Goal: Task Accomplishment & Management: Manage account settings

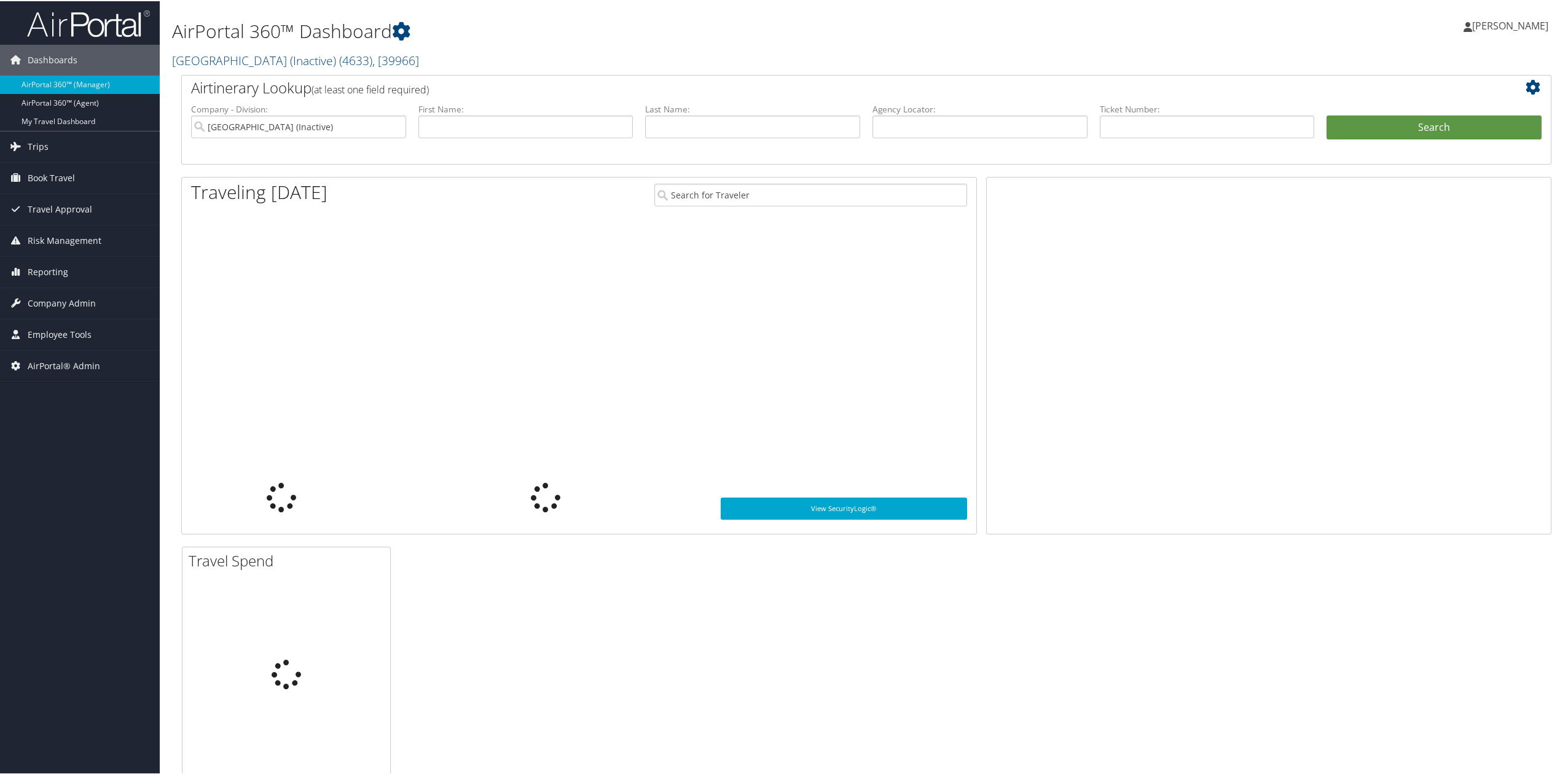
drag, startPoint x: 221, startPoint y: 62, endPoint x: 220, endPoint y: 70, distance: 8.1
click at [221, 62] on link "Oakland University (Inactive) ( 4633 ) , [ 39966 ]" at bounding box center [296, 59] width 247 height 16
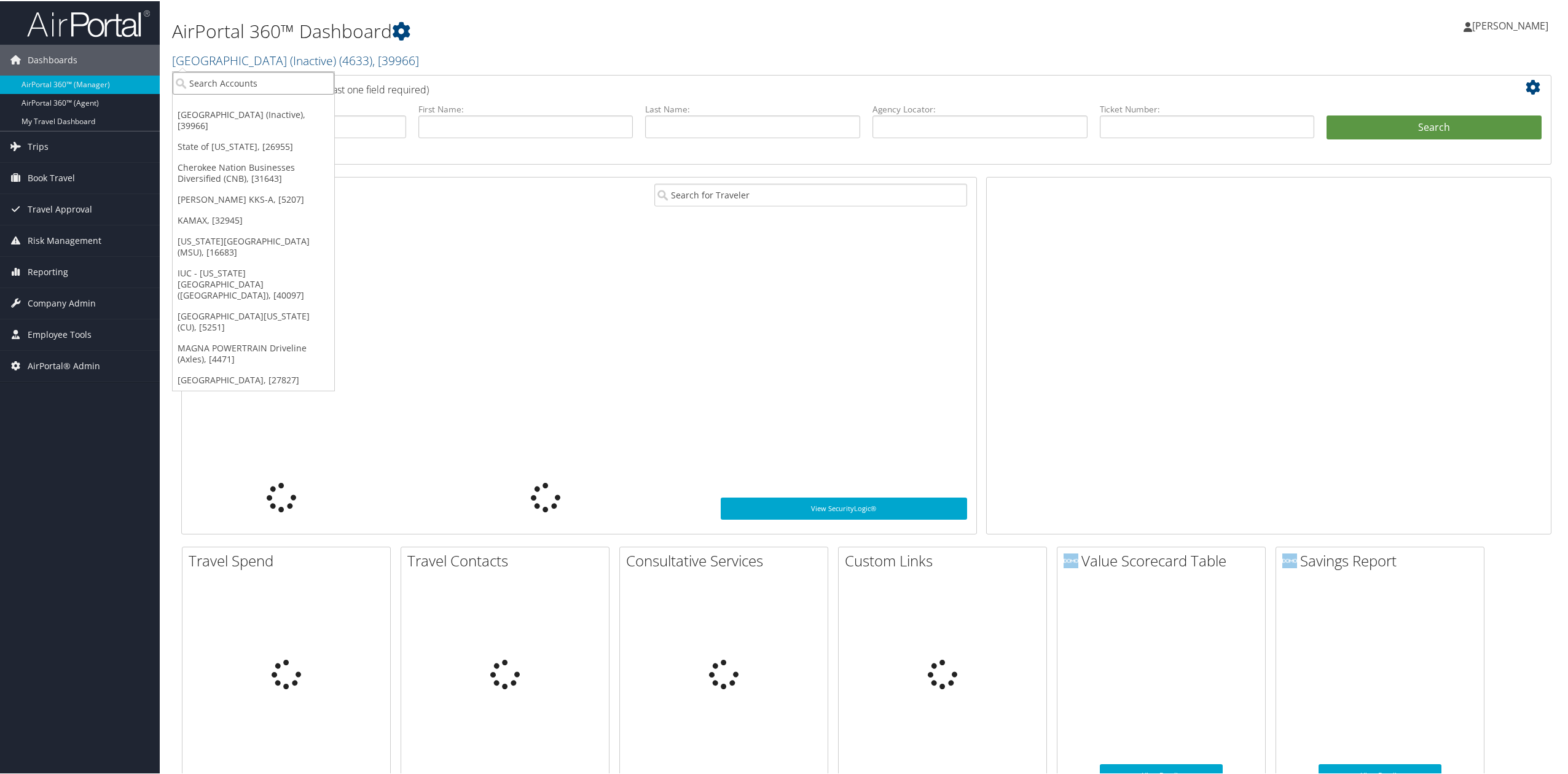
click at [217, 88] on input "search" at bounding box center [253, 82] width 161 height 23
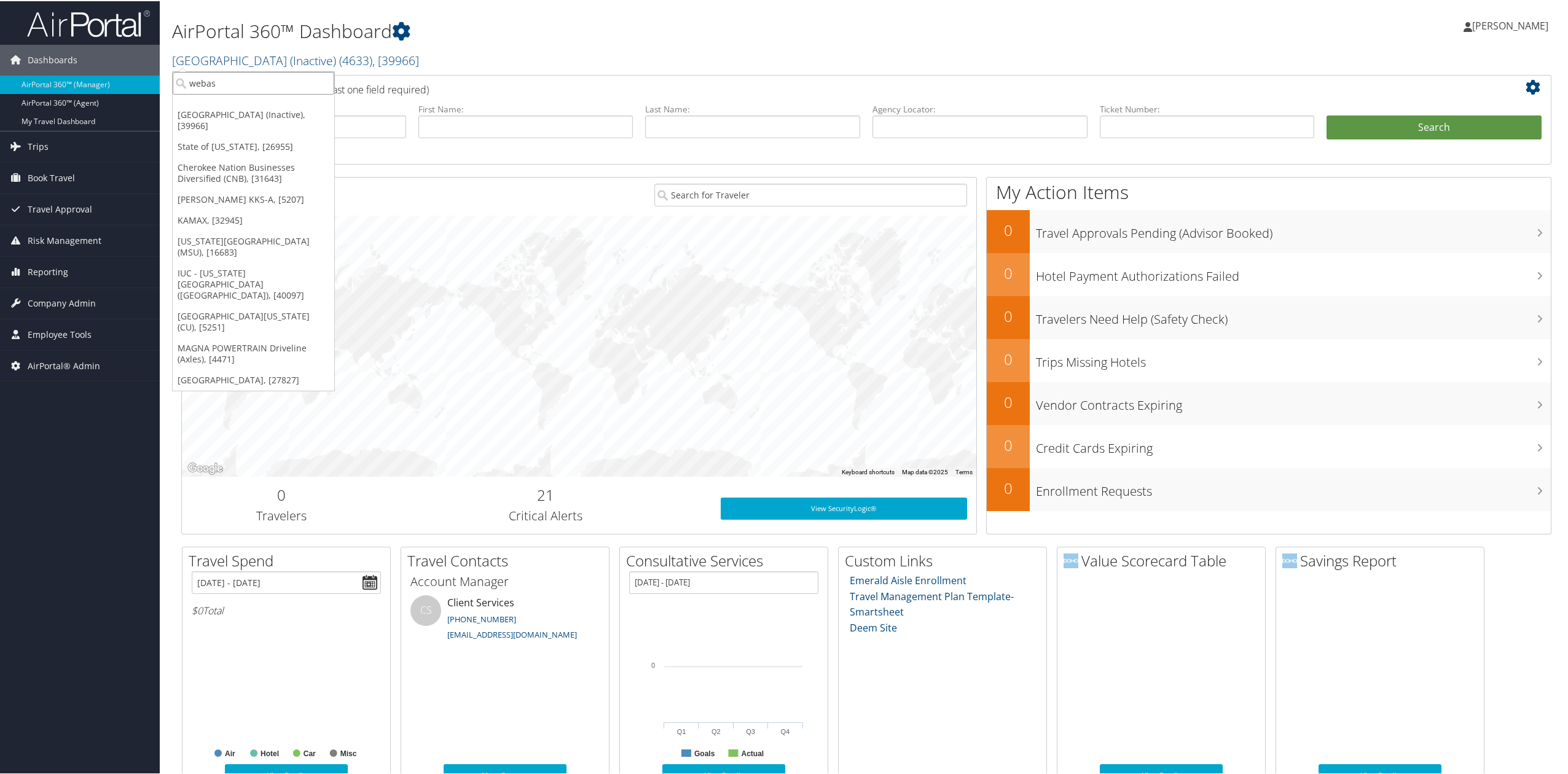
type input "webast"
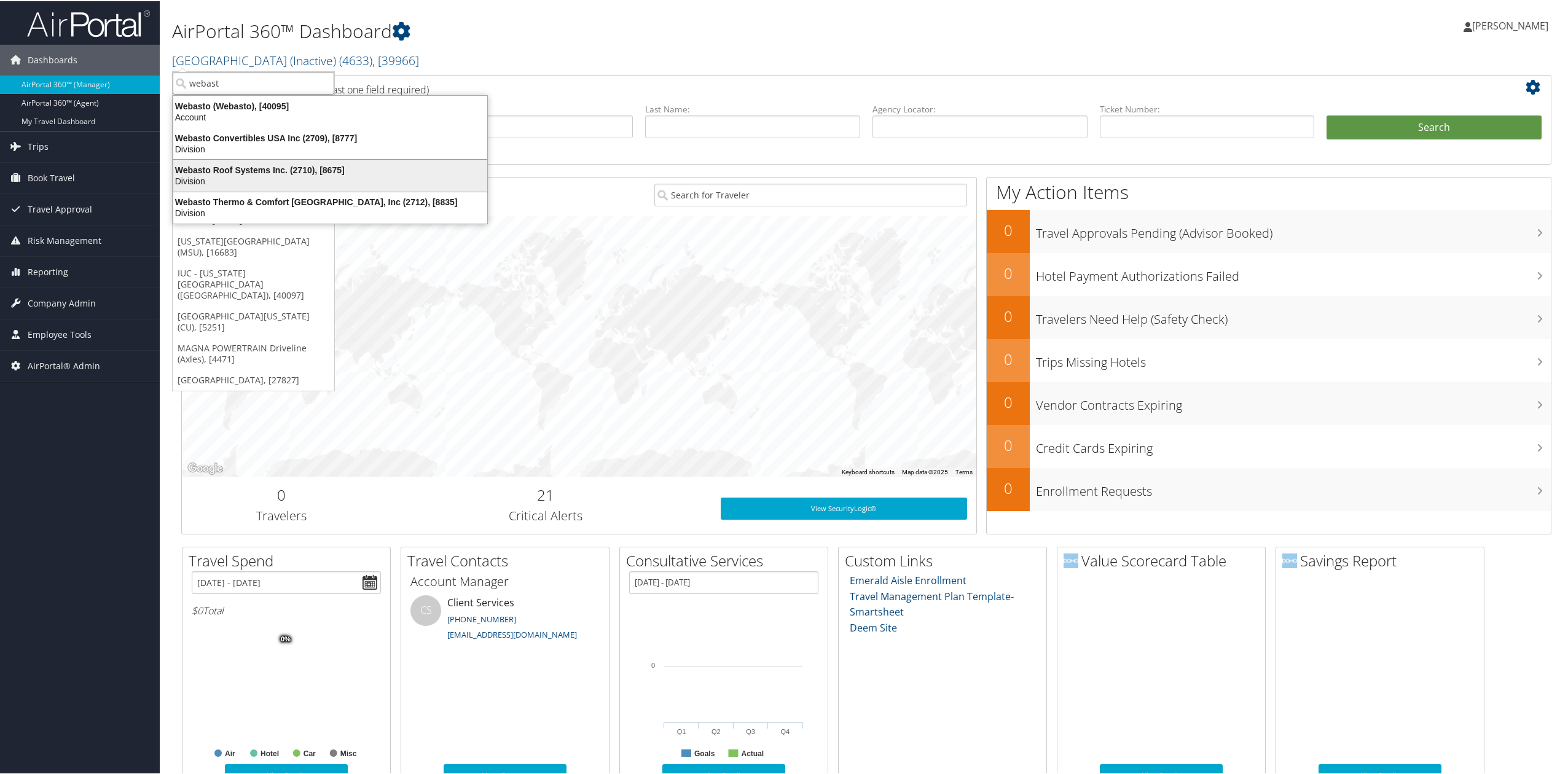
click at [236, 174] on div "Division" at bounding box center [330, 179] width 329 height 11
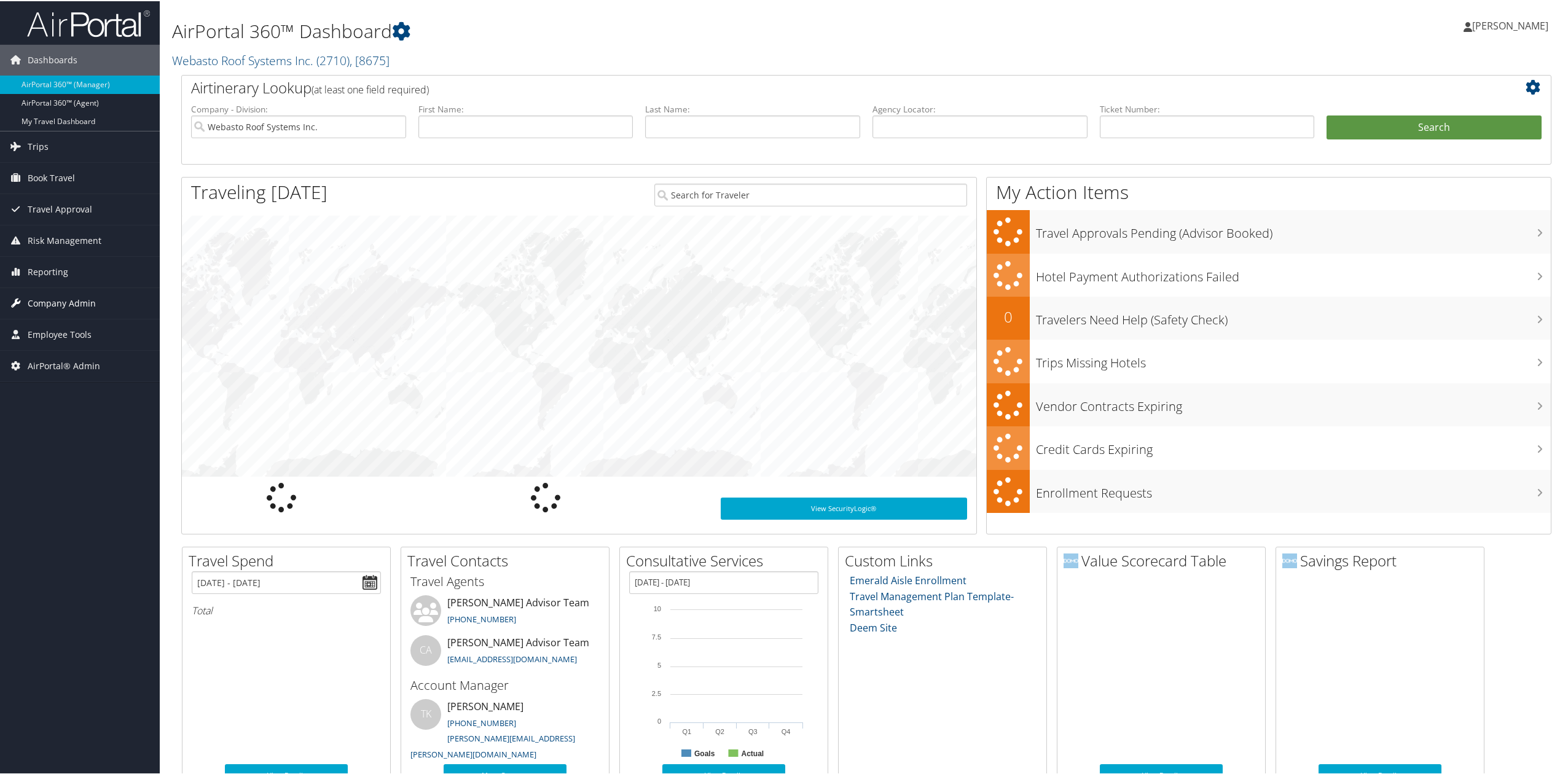
click at [67, 311] on span "Company Admin" at bounding box center [62, 302] width 68 height 31
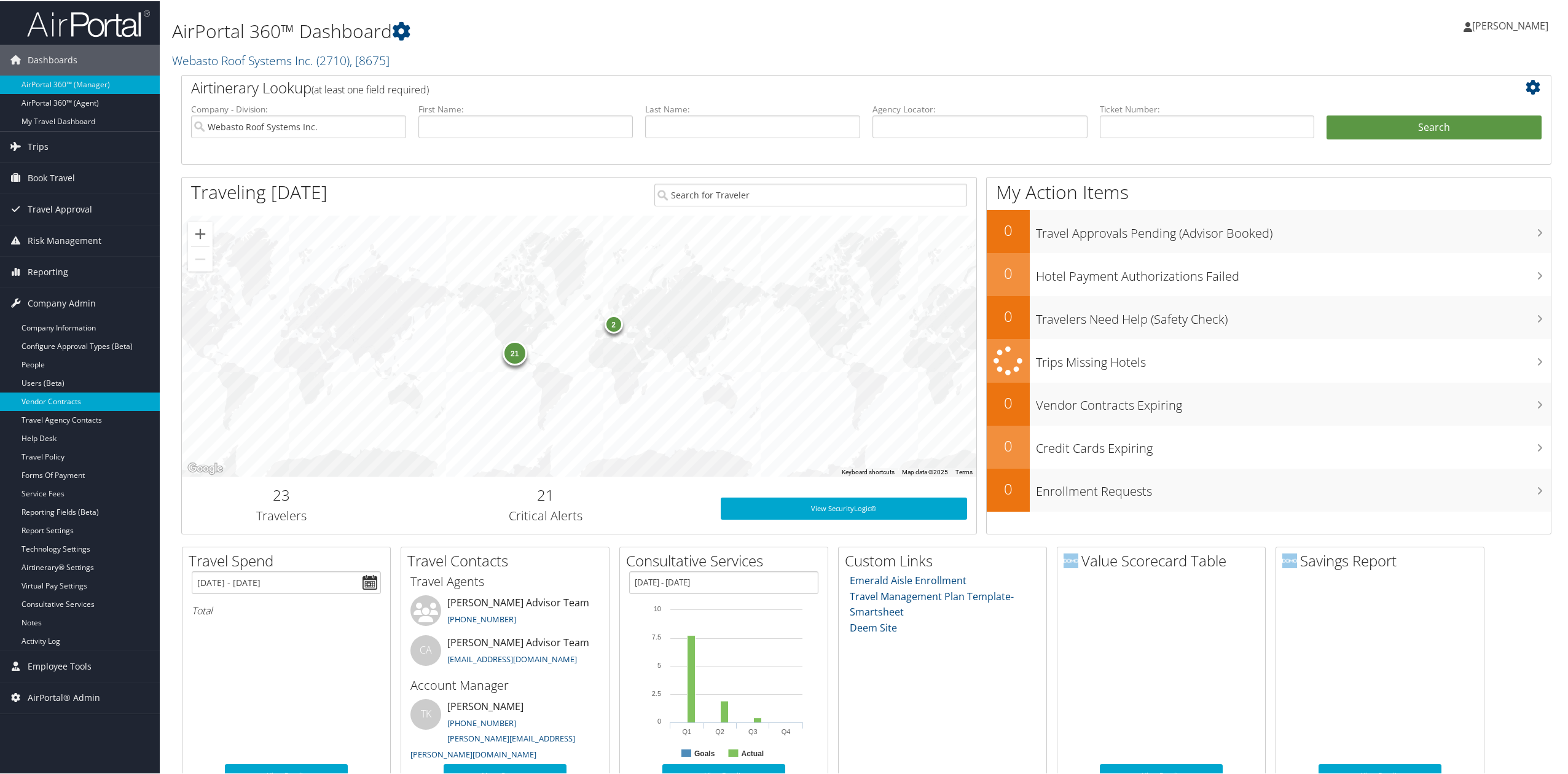
click at [82, 402] on link "Vendor Contracts" at bounding box center [80, 400] width 160 height 19
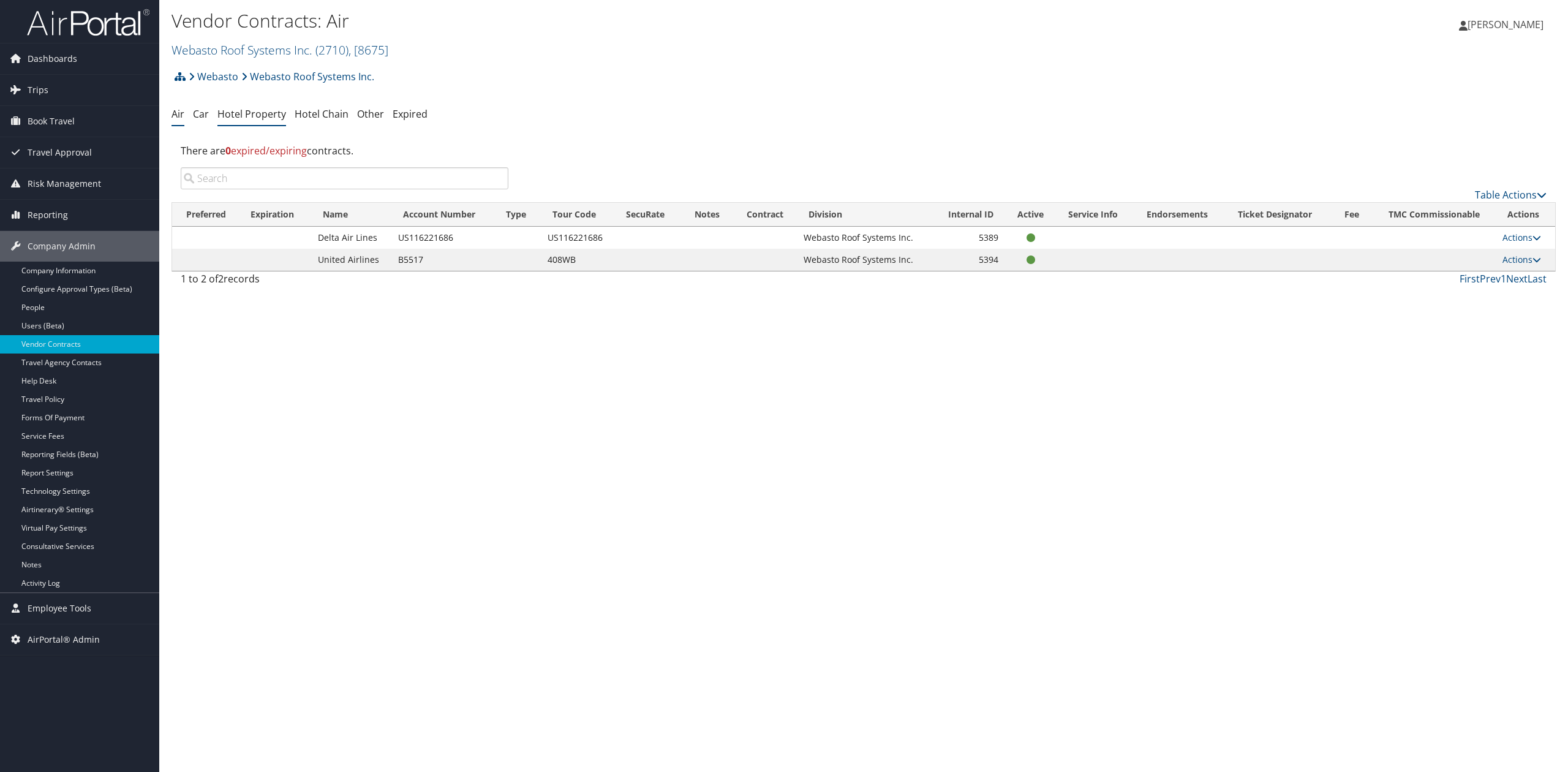
click at [261, 112] on link "Hotel Property" at bounding box center [252, 114] width 69 height 14
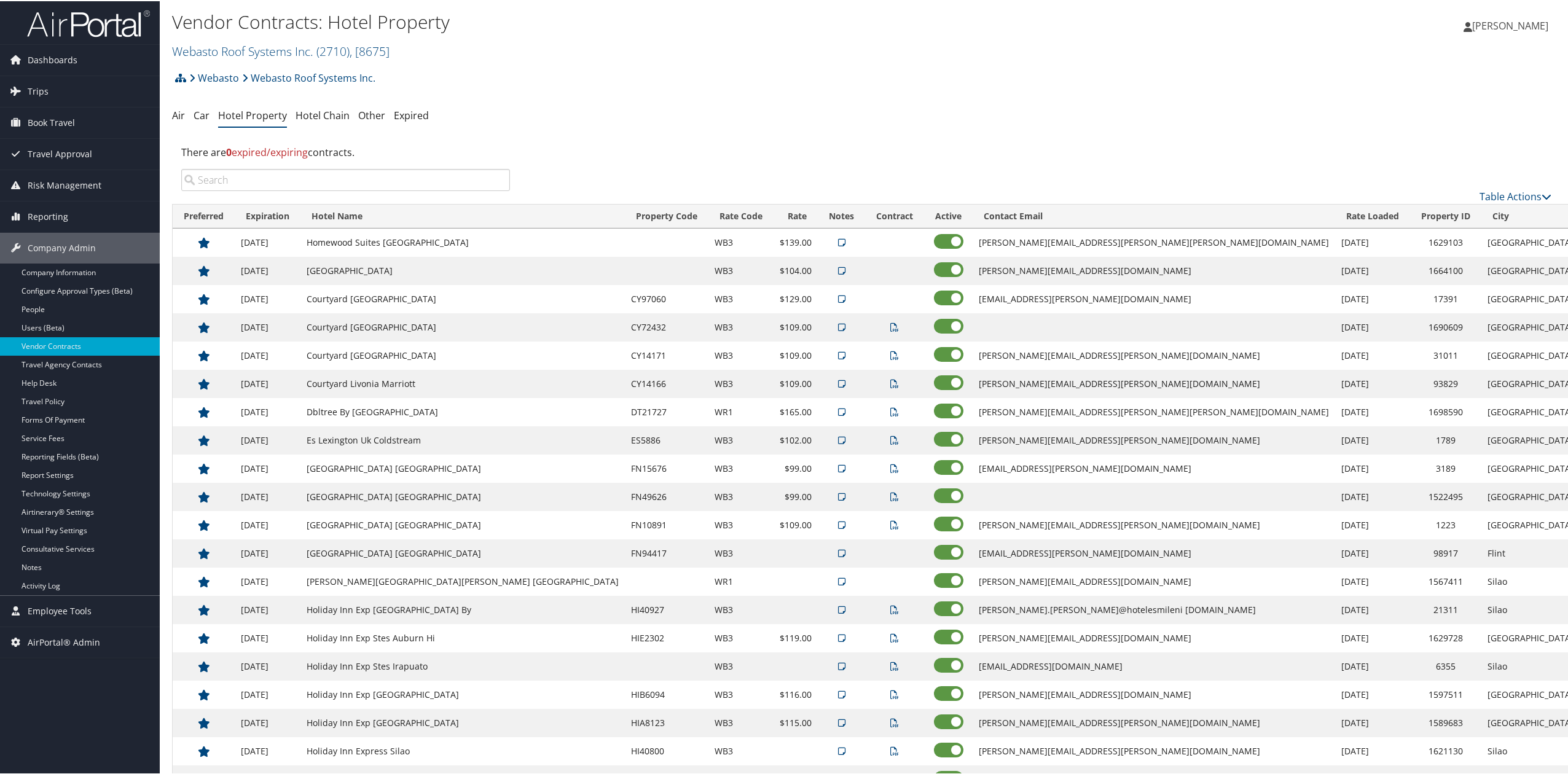
click at [391, 177] on input "search" at bounding box center [346, 179] width 329 height 22
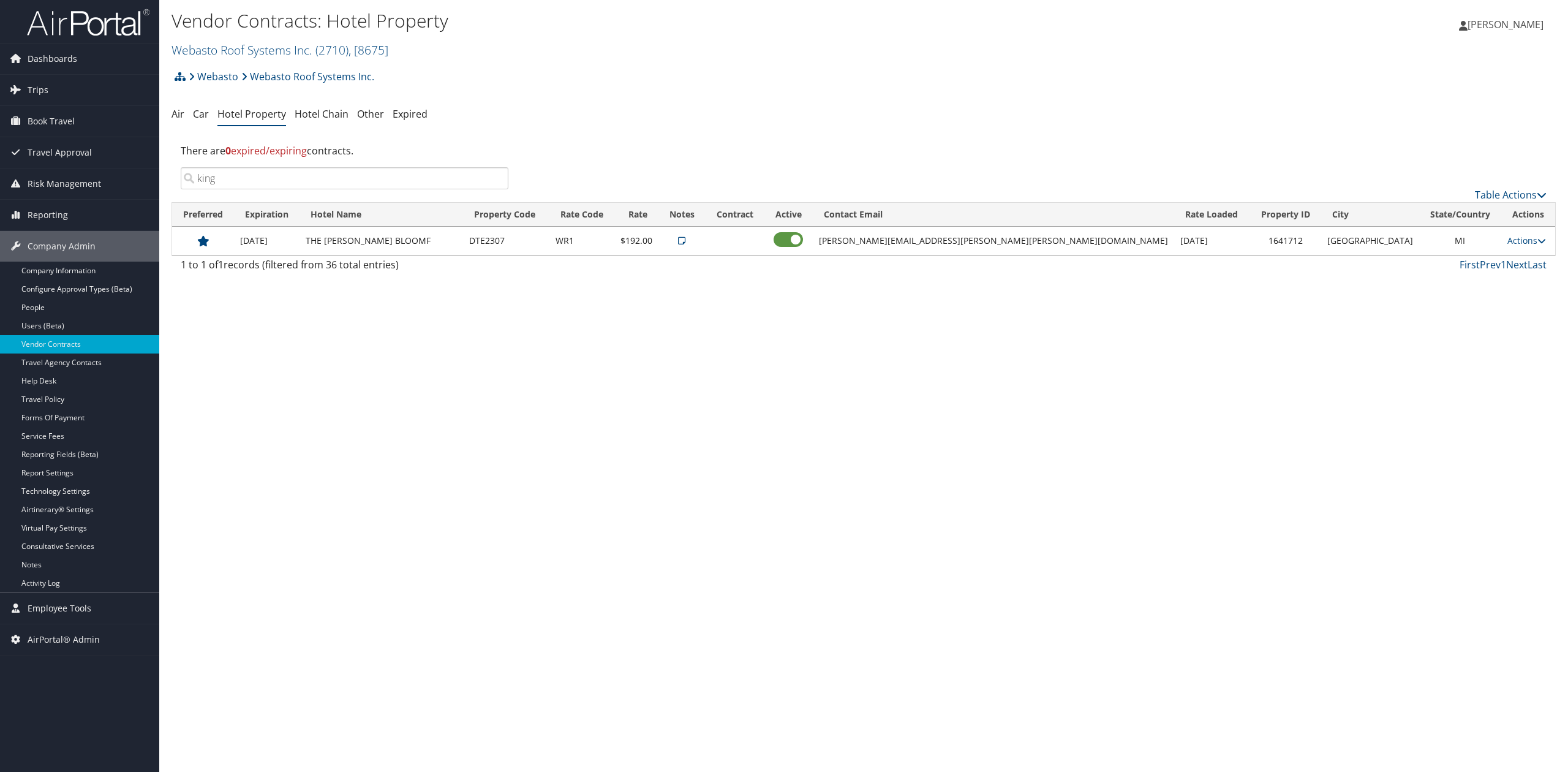
type input "king"
click at [685, 243] on icon at bounding box center [682, 241] width 7 height 9
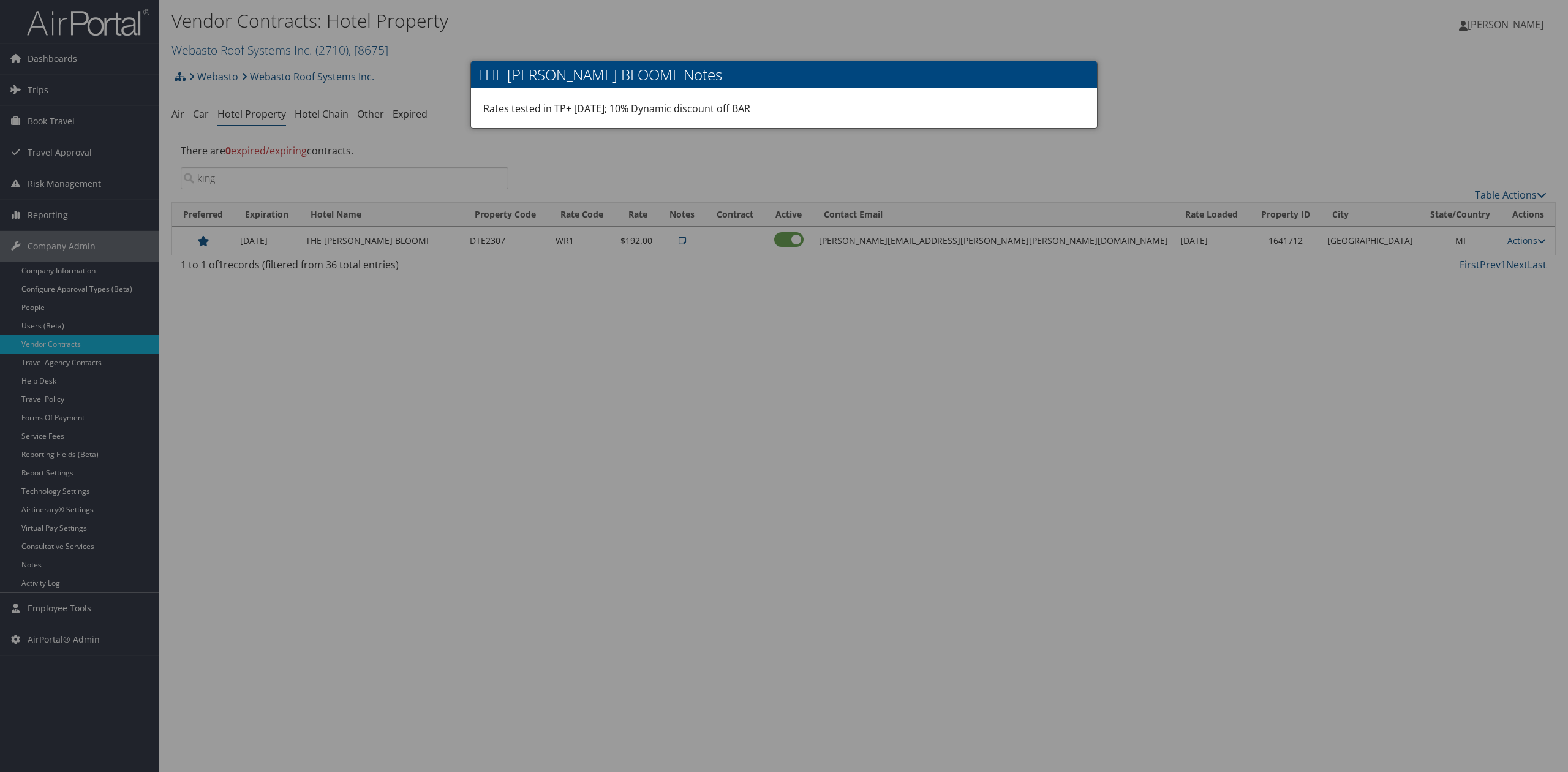
click at [846, 315] on div at bounding box center [784, 386] width 1568 height 772
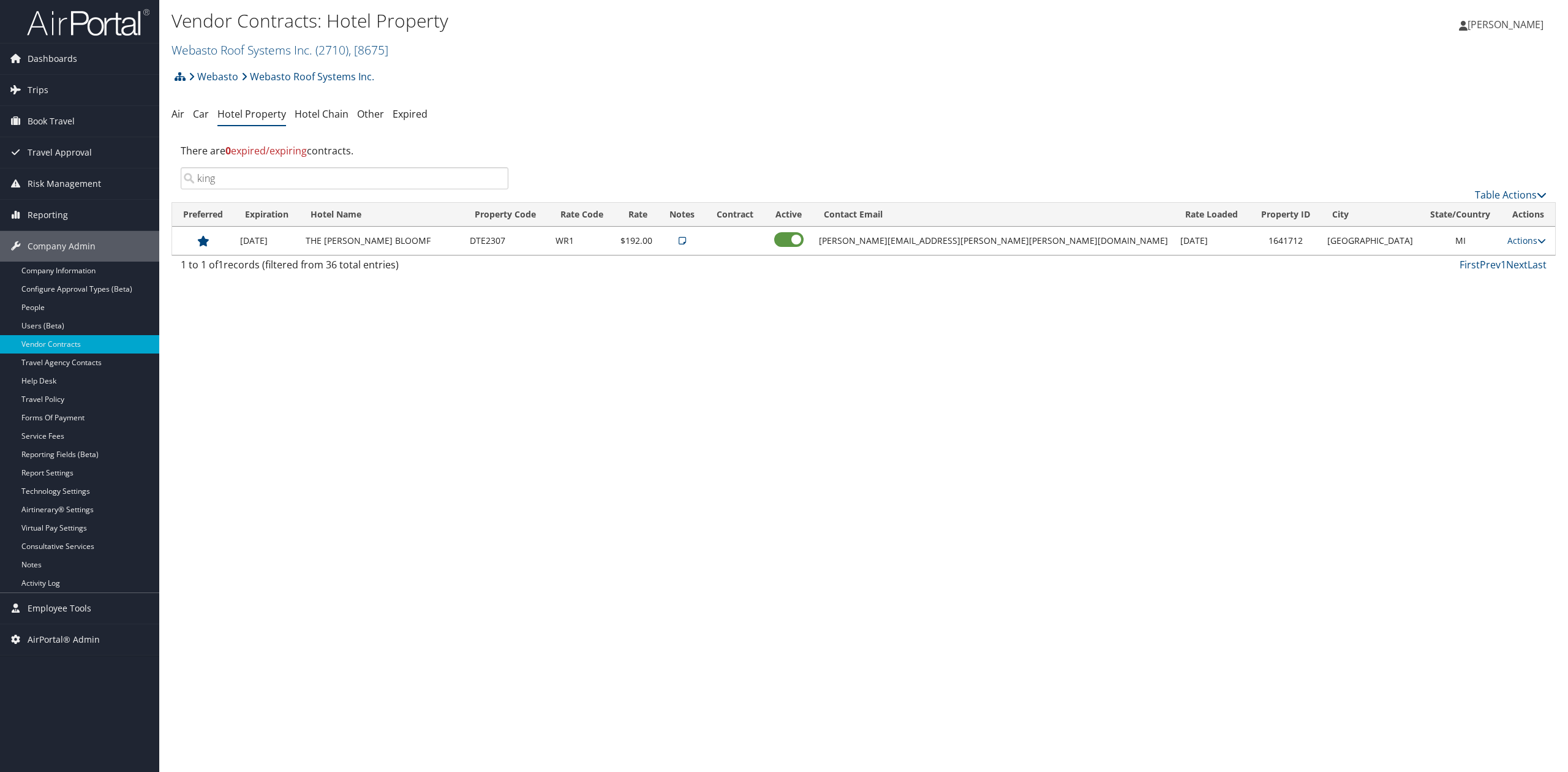
click at [543, 451] on div "Vendor Contracts: Hotel Property Webasto Roof Systems Inc. ( 2710 ) , [ 8675 ] …" at bounding box center [864, 386] width 1409 height 772
click at [1512, 243] on link "Actions" at bounding box center [1527, 240] width 39 height 11
drag, startPoint x: 1520, startPoint y: 285, endPoint x: 1506, endPoint y: 284, distance: 14.0
click at [1520, 285] on link "Edit" at bounding box center [1530, 280] width 66 height 21
select select "NLRA"
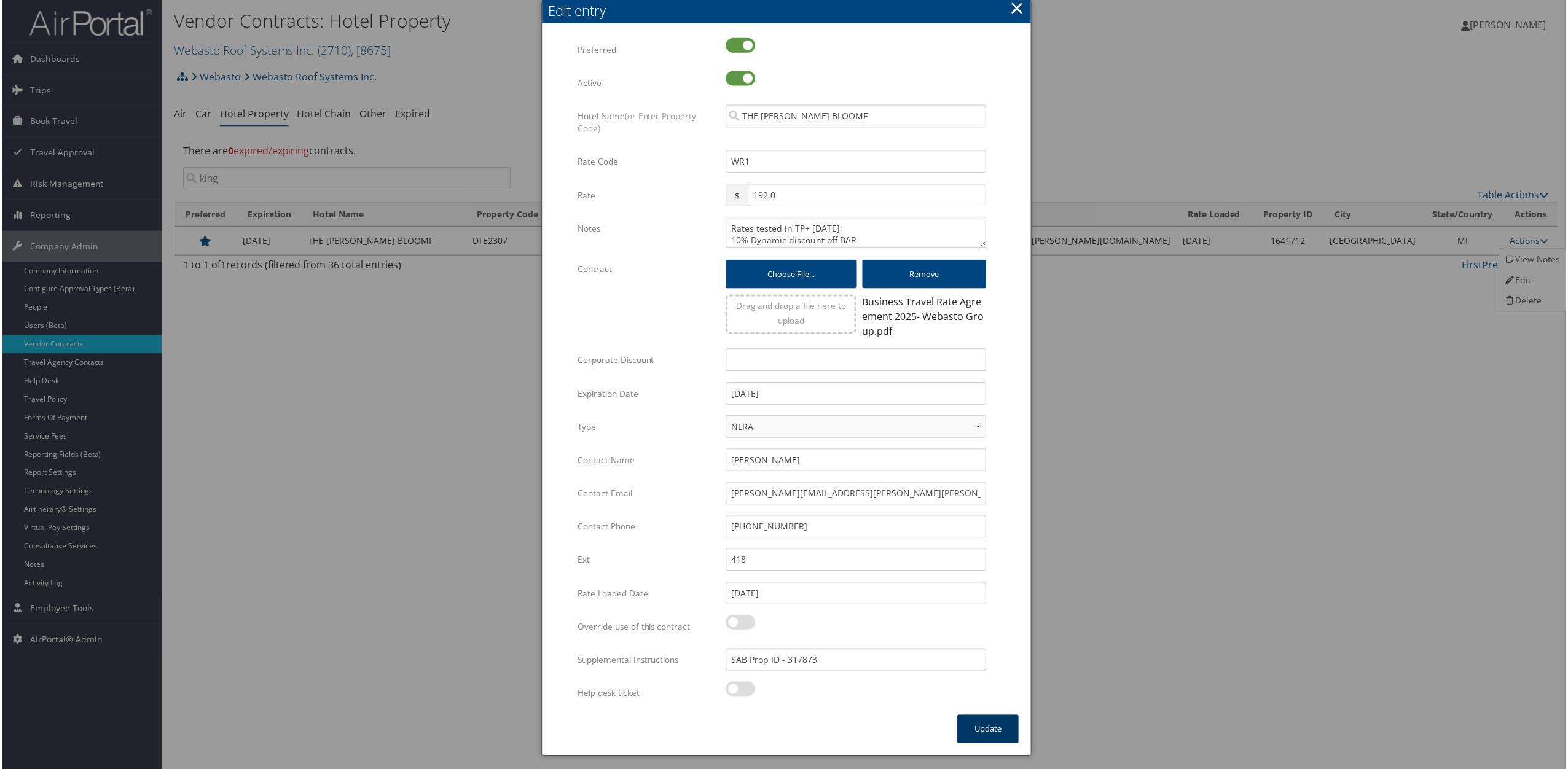
click at [986, 732] on button "Update" at bounding box center [989, 731] width 62 height 29
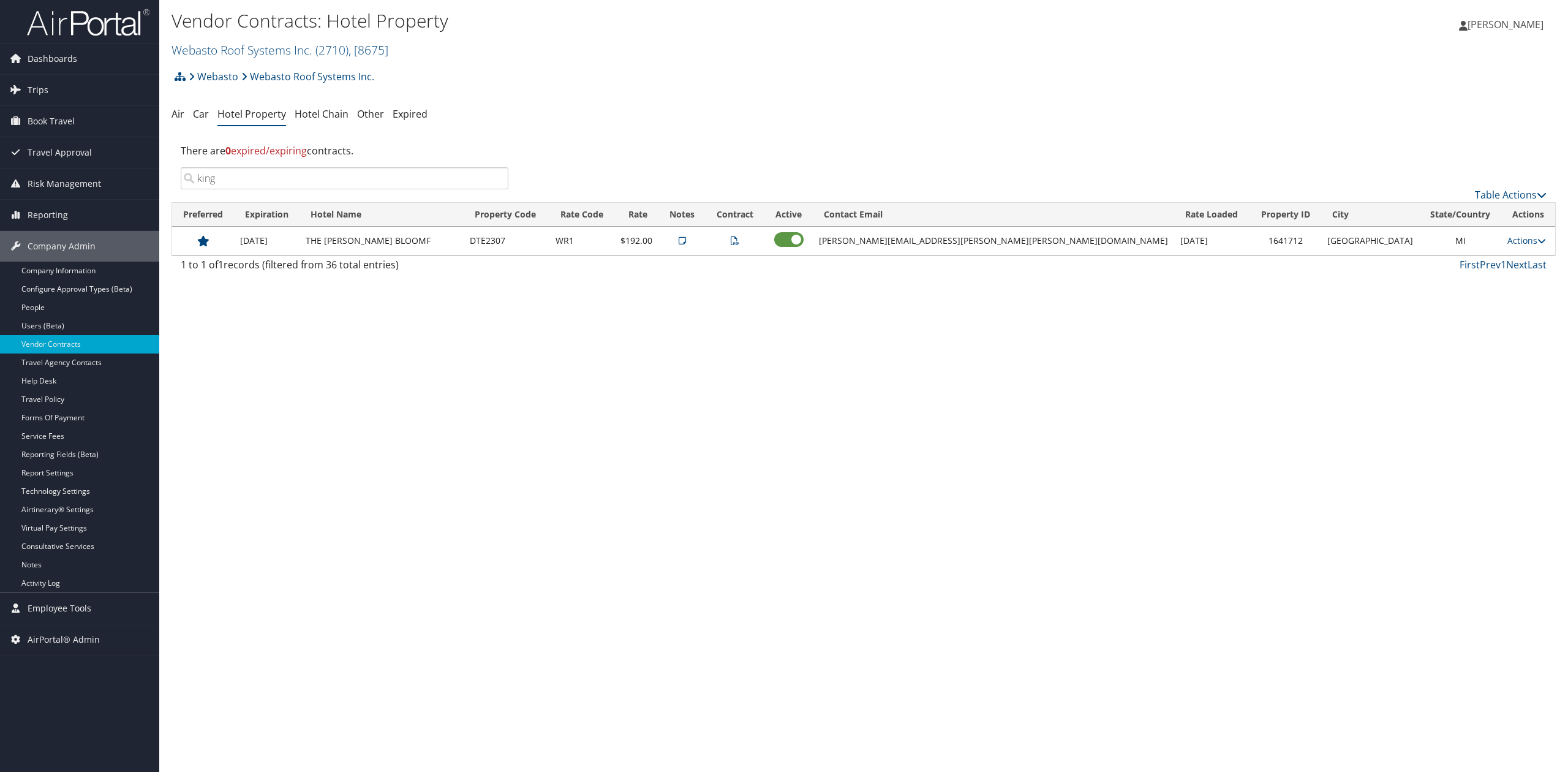
drag, startPoint x: 190, startPoint y: 54, endPoint x: 194, endPoint y: 67, distance: 13.6
click at [190, 54] on link "Webasto Roof Systems Inc. ( 2710 ) , [ 8675 ]" at bounding box center [280, 49] width 217 height 16
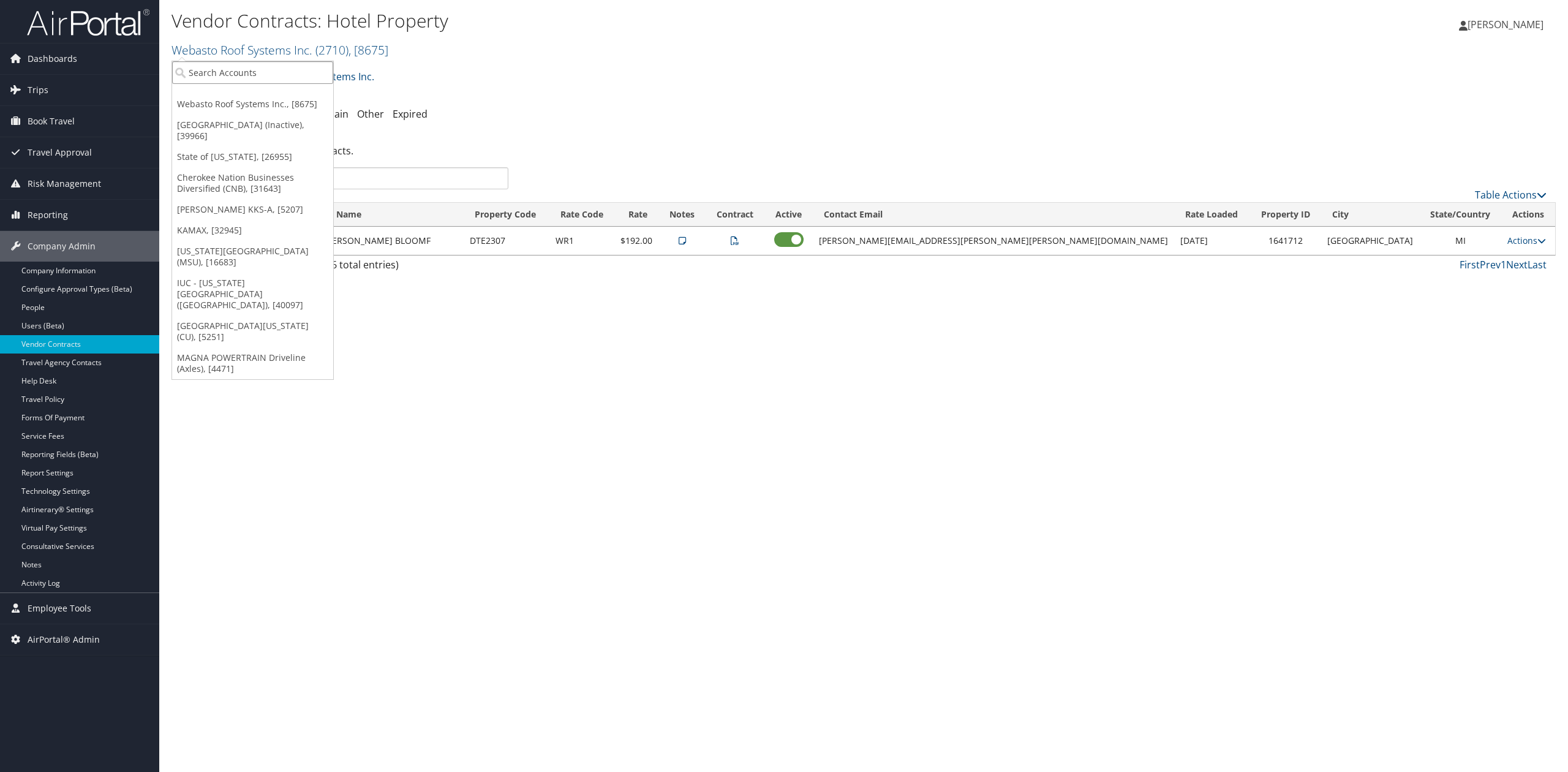
click at [195, 79] on input "search" at bounding box center [253, 73] width 161 height 23
type input "boston univer"
click at [206, 92] on div "TBC - Boston University (BU) (301946), [26759]" at bounding box center [294, 95] width 258 height 11
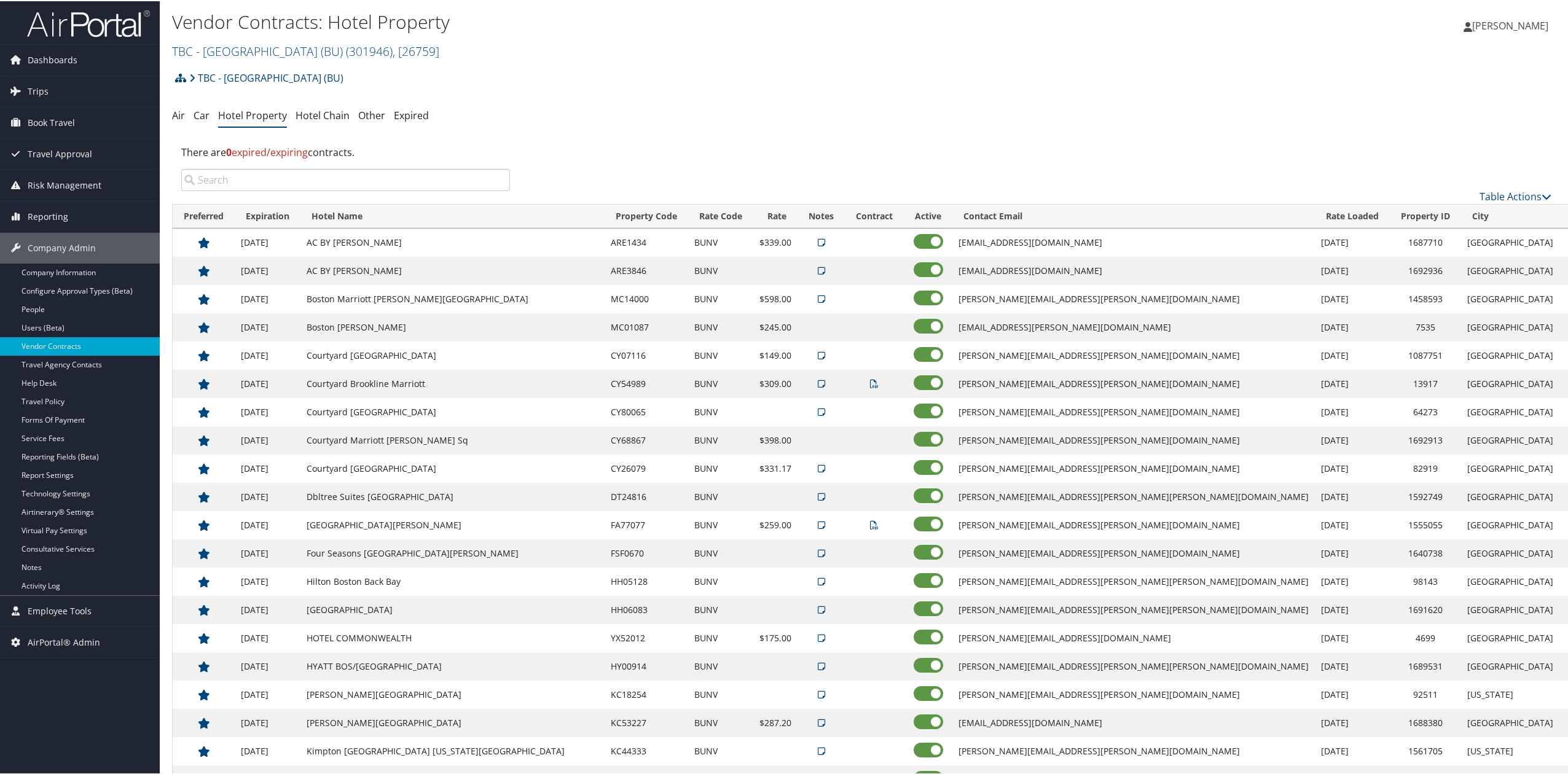
drag, startPoint x: 680, startPoint y: 156, endPoint x: 672, endPoint y: 156, distance: 8.0
click at [680, 156] on div "There are 0 expired/expiring contracts." at bounding box center [866, 151] width 1389 height 33
click at [172, 115] on link "Air" at bounding box center [179, 114] width 13 height 14
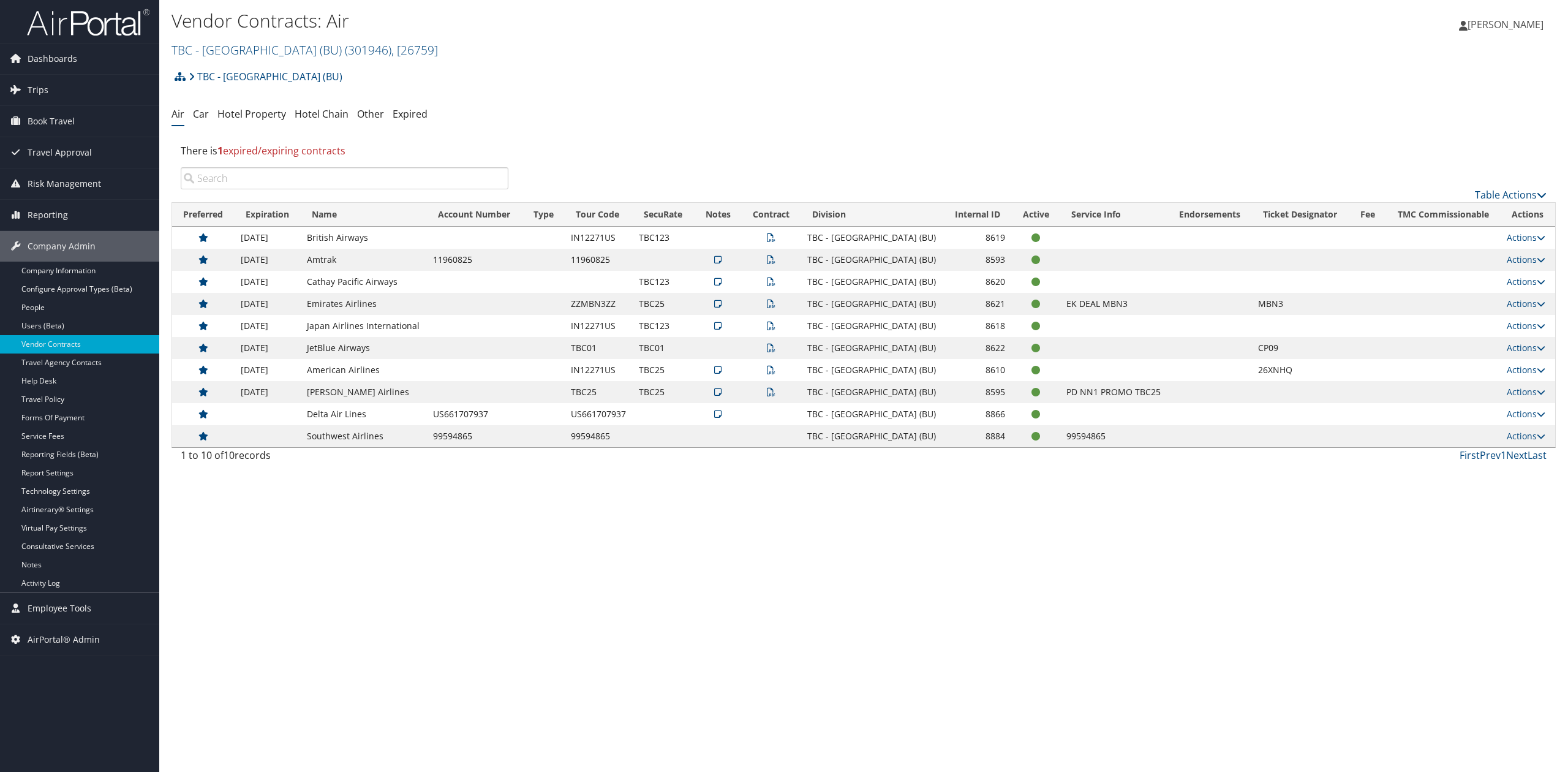
drag, startPoint x: 1524, startPoint y: 435, endPoint x: 1528, endPoint y: 454, distance: 19.4
click at [1524, 435] on link "Actions" at bounding box center [1527, 436] width 39 height 11
click at [1514, 481] on link "Edit Contract" at bounding box center [1501, 475] width 82 height 21
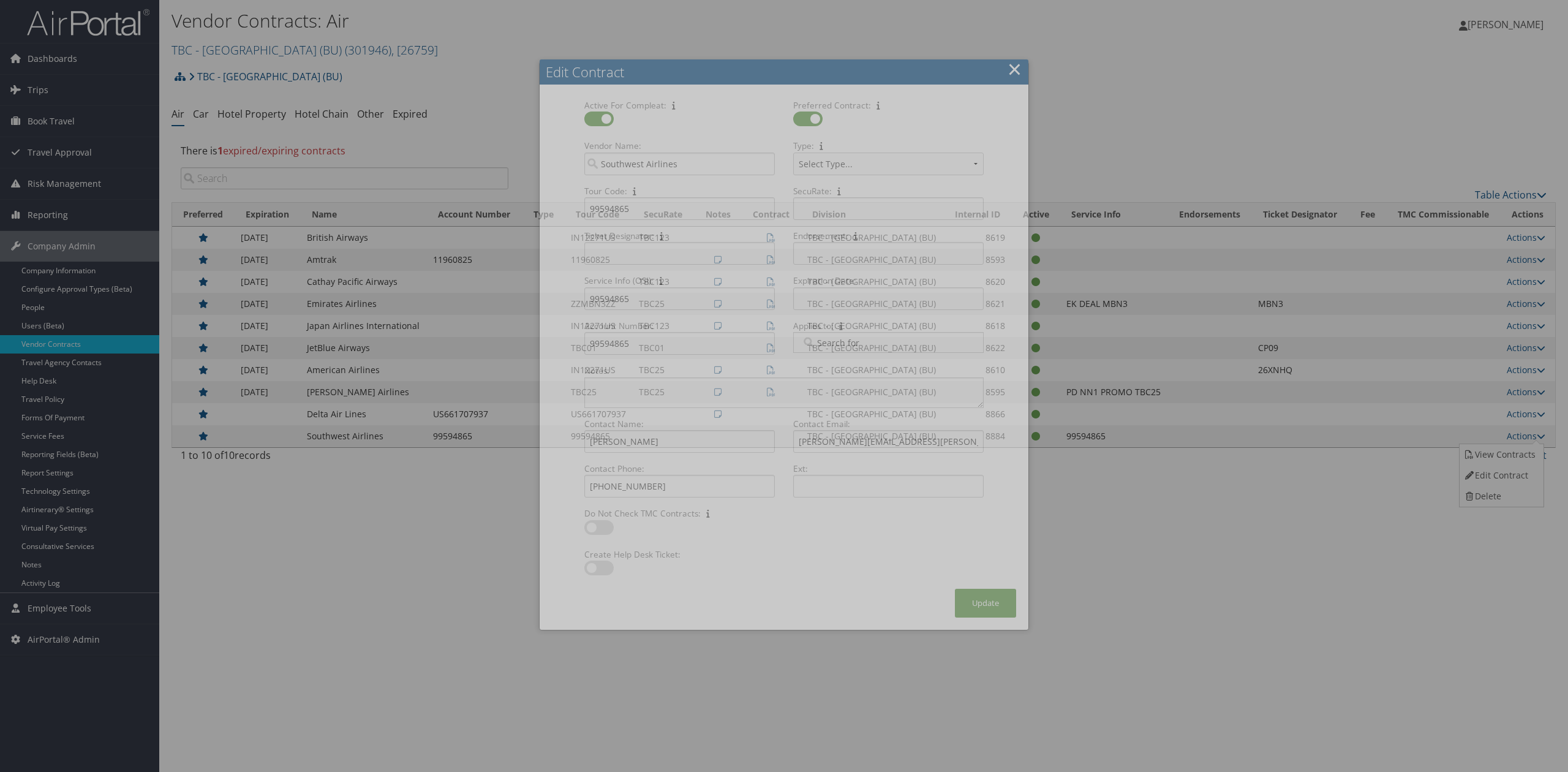
select select "[object Object]"
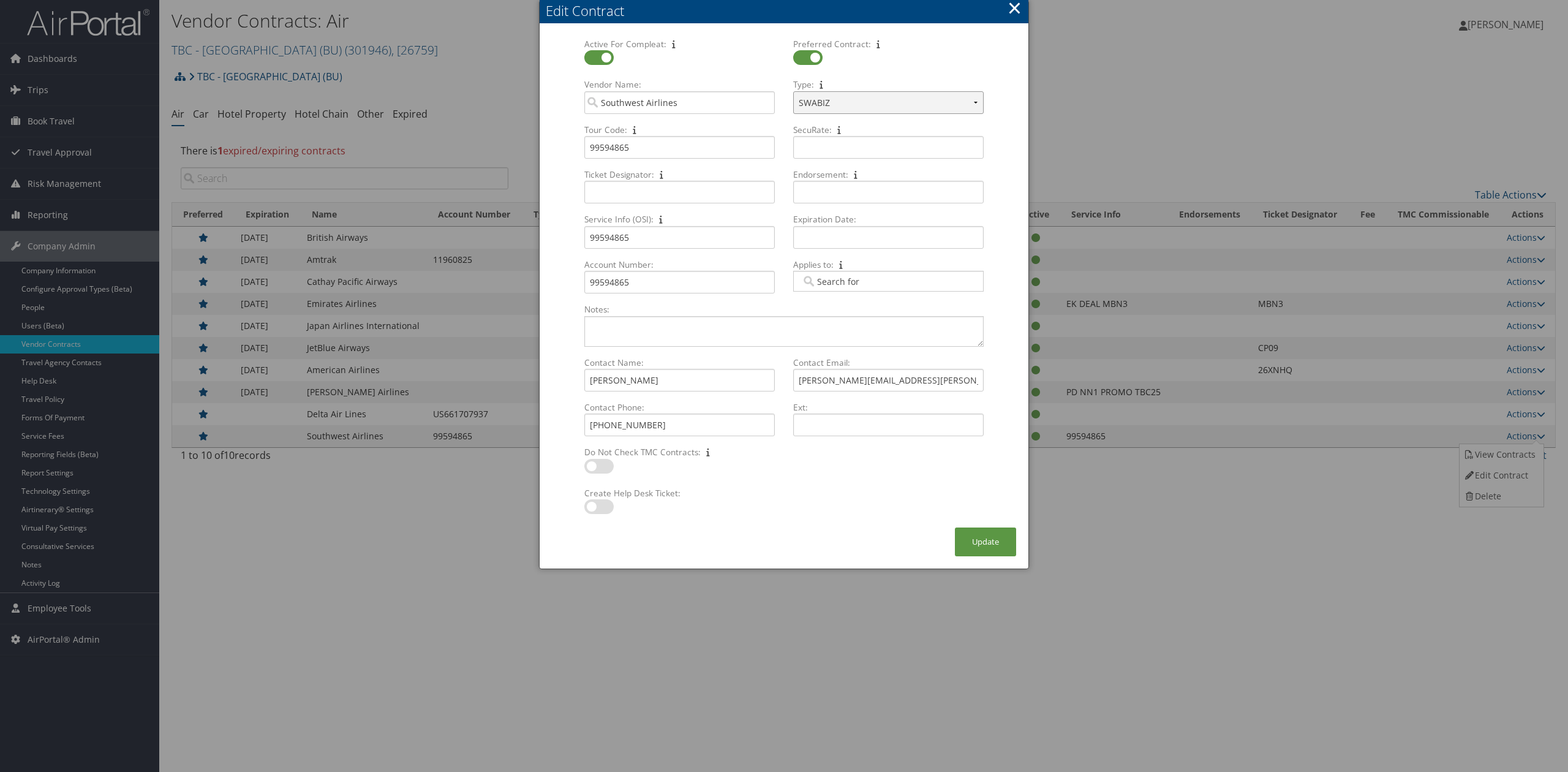
drag, startPoint x: 856, startPoint y: 93, endPoint x: 873, endPoint y: 110, distance: 24.0
click at [856, 93] on select "Select Type... SWABIZ SWABIZ DISCOUNT Corporate Travel Agreement" at bounding box center [888, 103] width 190 height 23
click at [887, 104] on select "Select Type... SWABIZ SWABIZ DISCOUNT Corporate Travel Agreement" at bounding box center [888, 103] width 190 height 23
click at [1015, 2] on button "×" at bounding box center [1015, 8] width 14 height 24
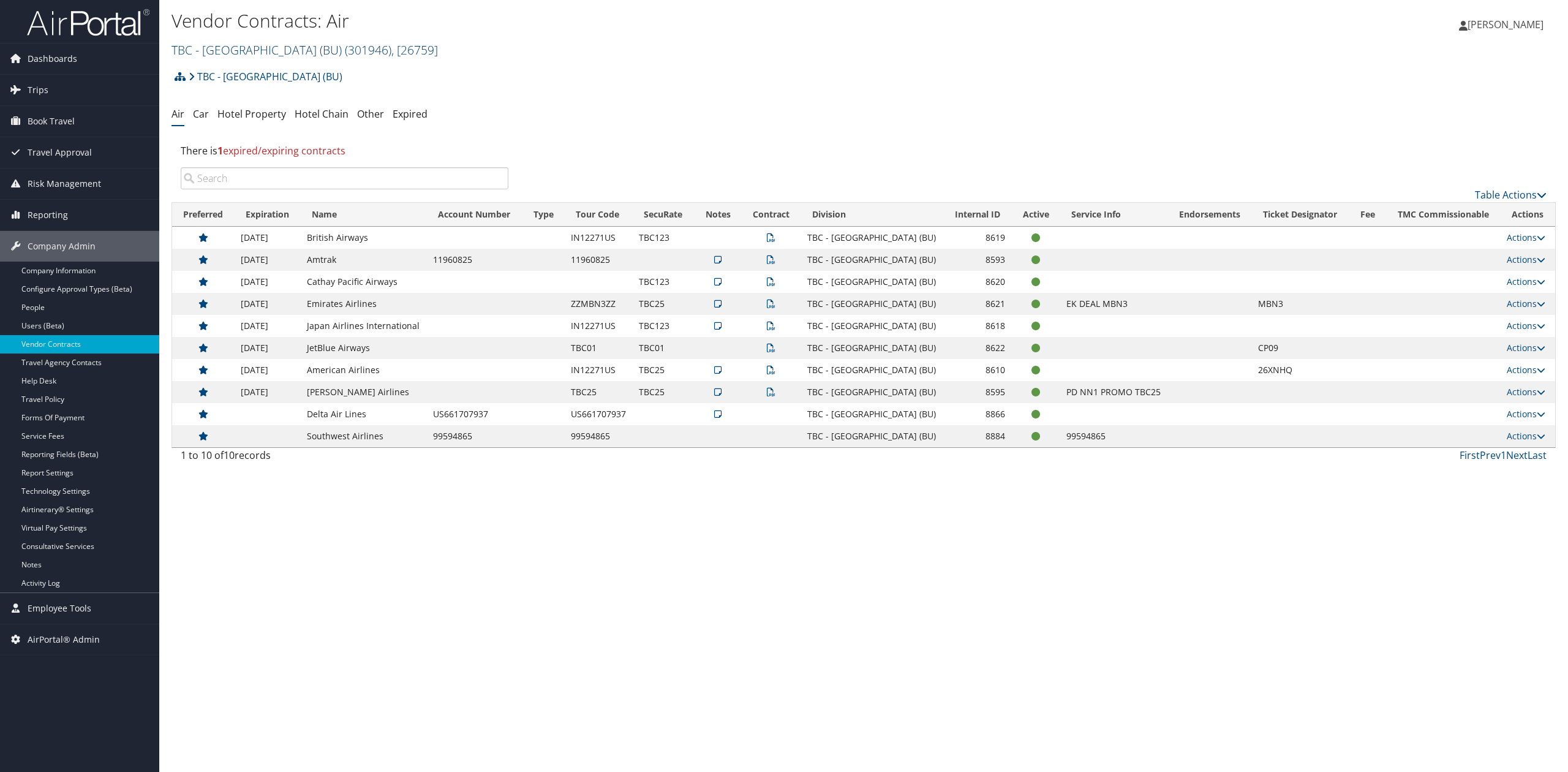
click at [242, 47] on link "TBC - Boston University (BU) ( 301946 ) , [ 26759 ]" at bounding box center [305, 49] width 267 height 16
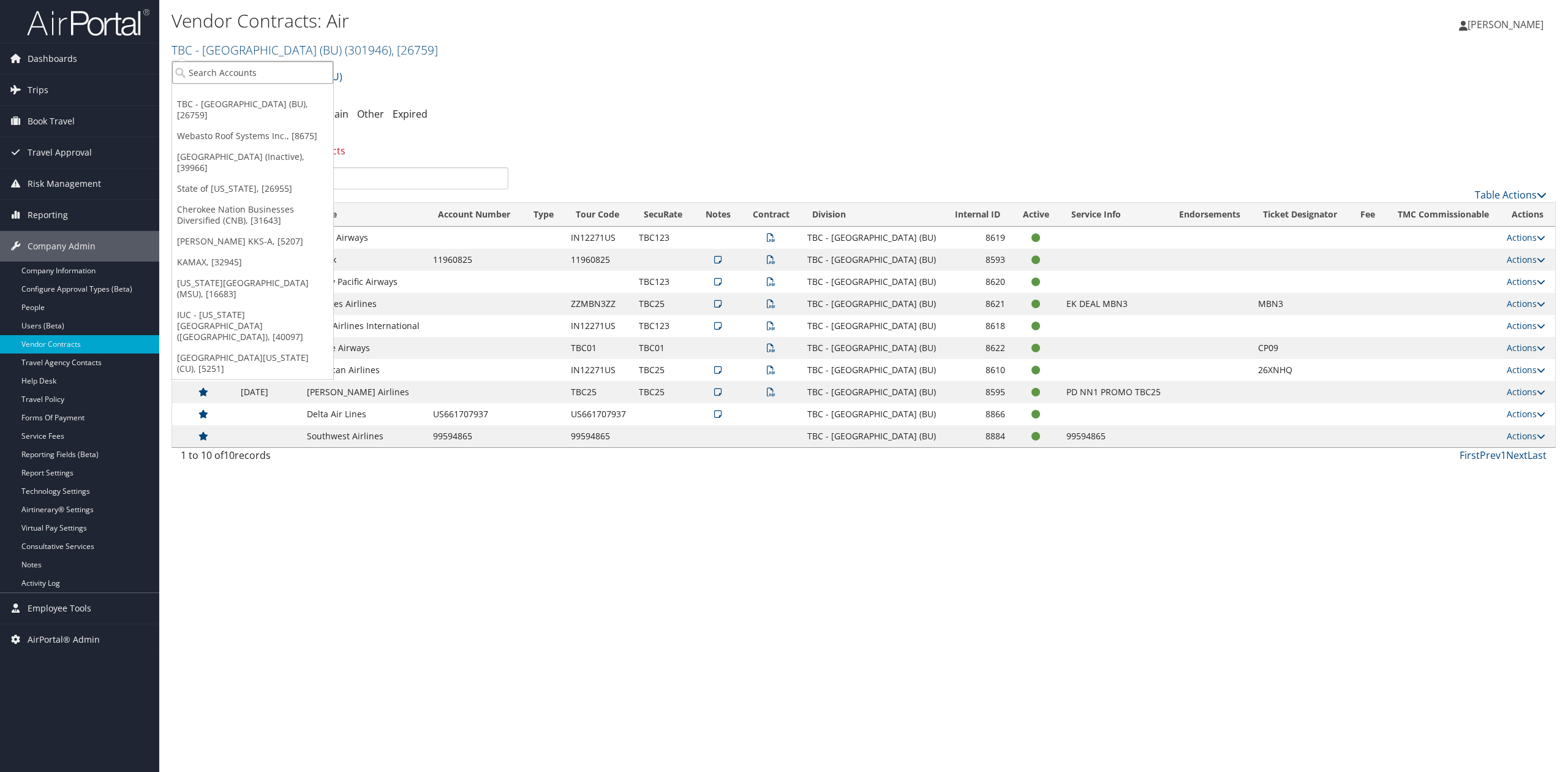
click at [240, 69] on input "search" at bounding box center [253, 73] width 161 height 23
type input "tbc"
click at [249, 126] on div "TBC - Northeastern University (301953), [44836]" at bounding box center [296, 127] width 262 height 11
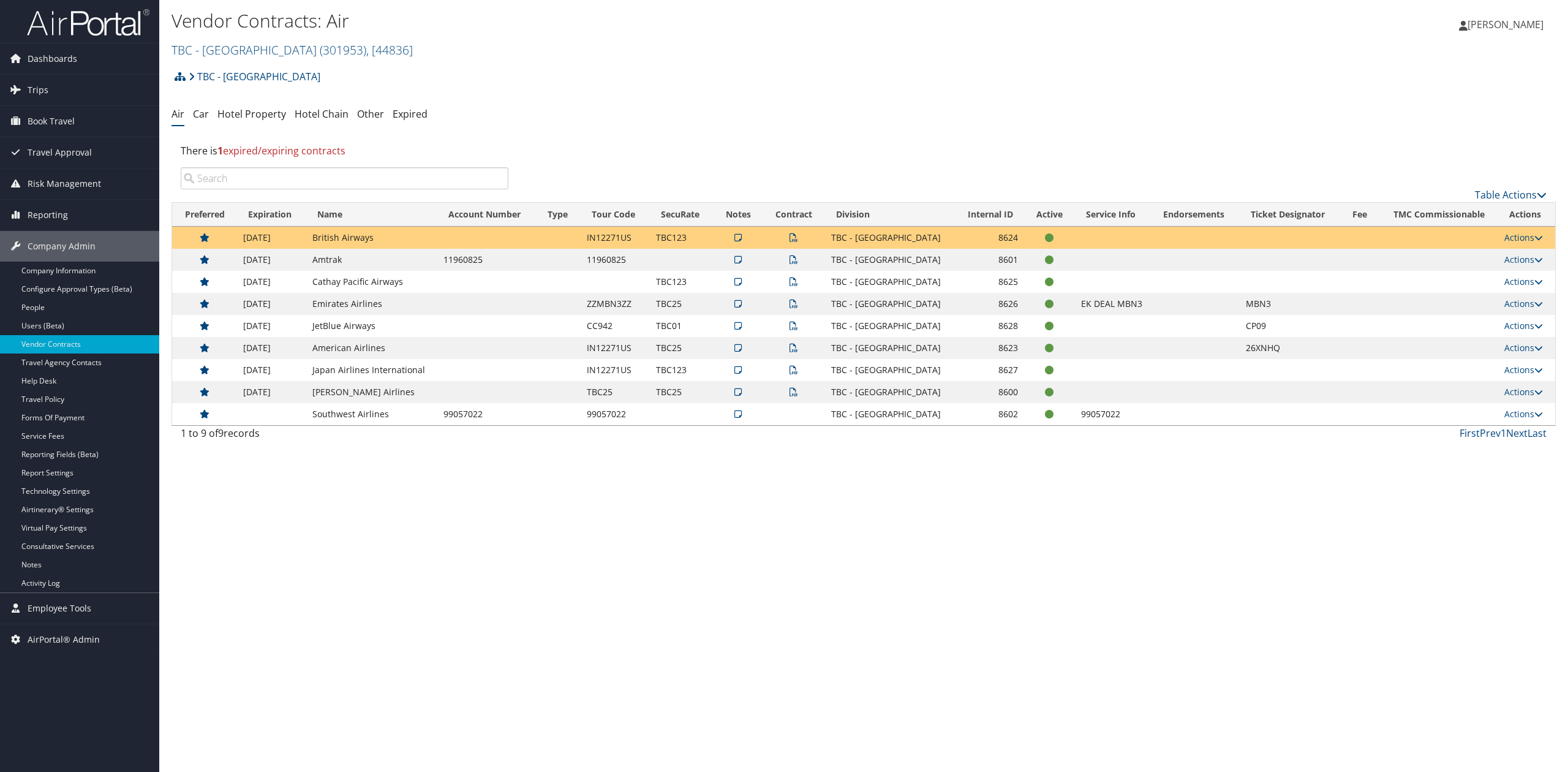
click at [731, 420] on td at bounding box center [738, 414] width 49 height 22
click at [735, 416] on icon at bounding box center [738, 414] width 7 height 9
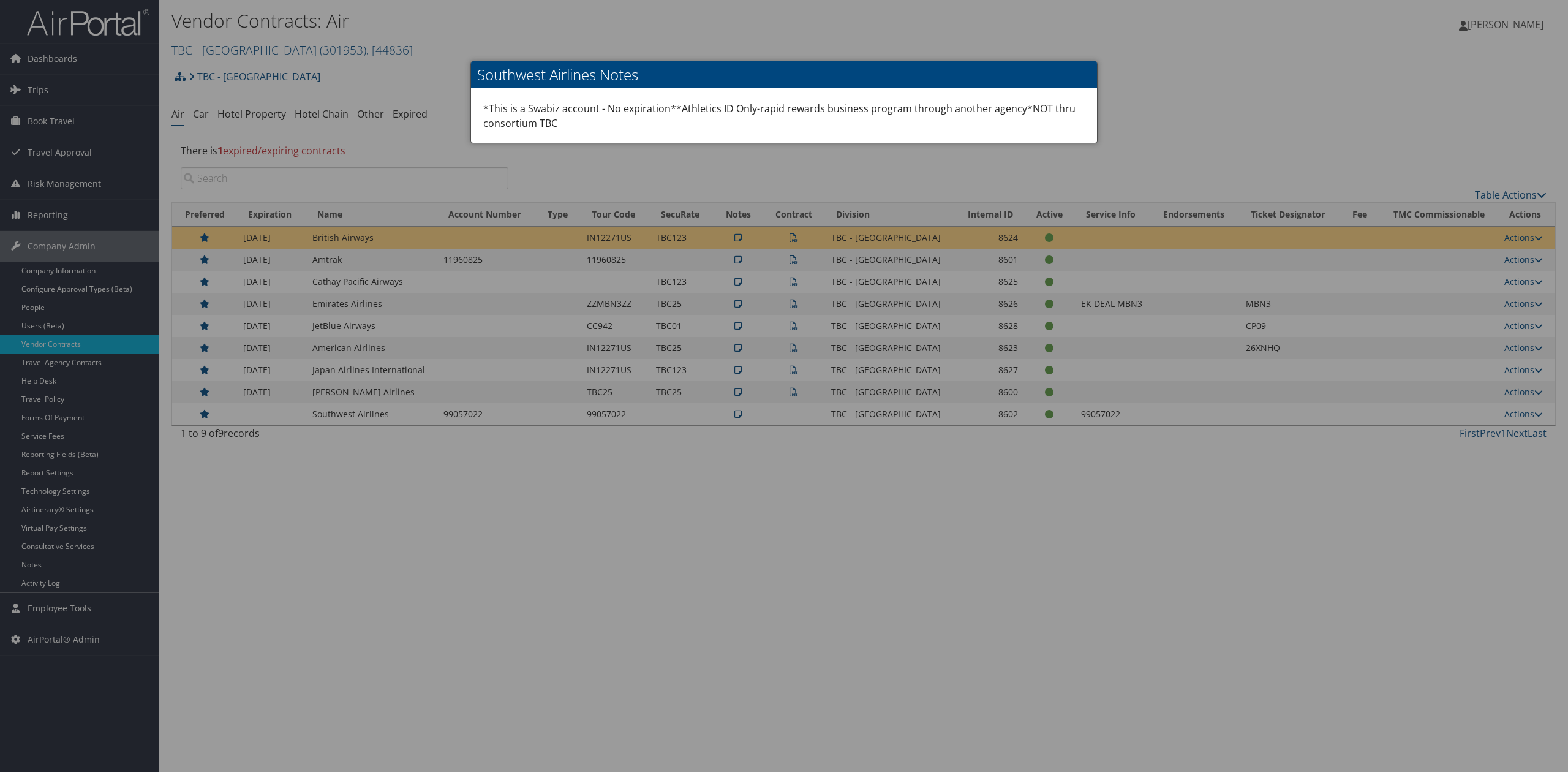
click at [727, 433] on div at bounding box center [784, 386] width 1568 height 772
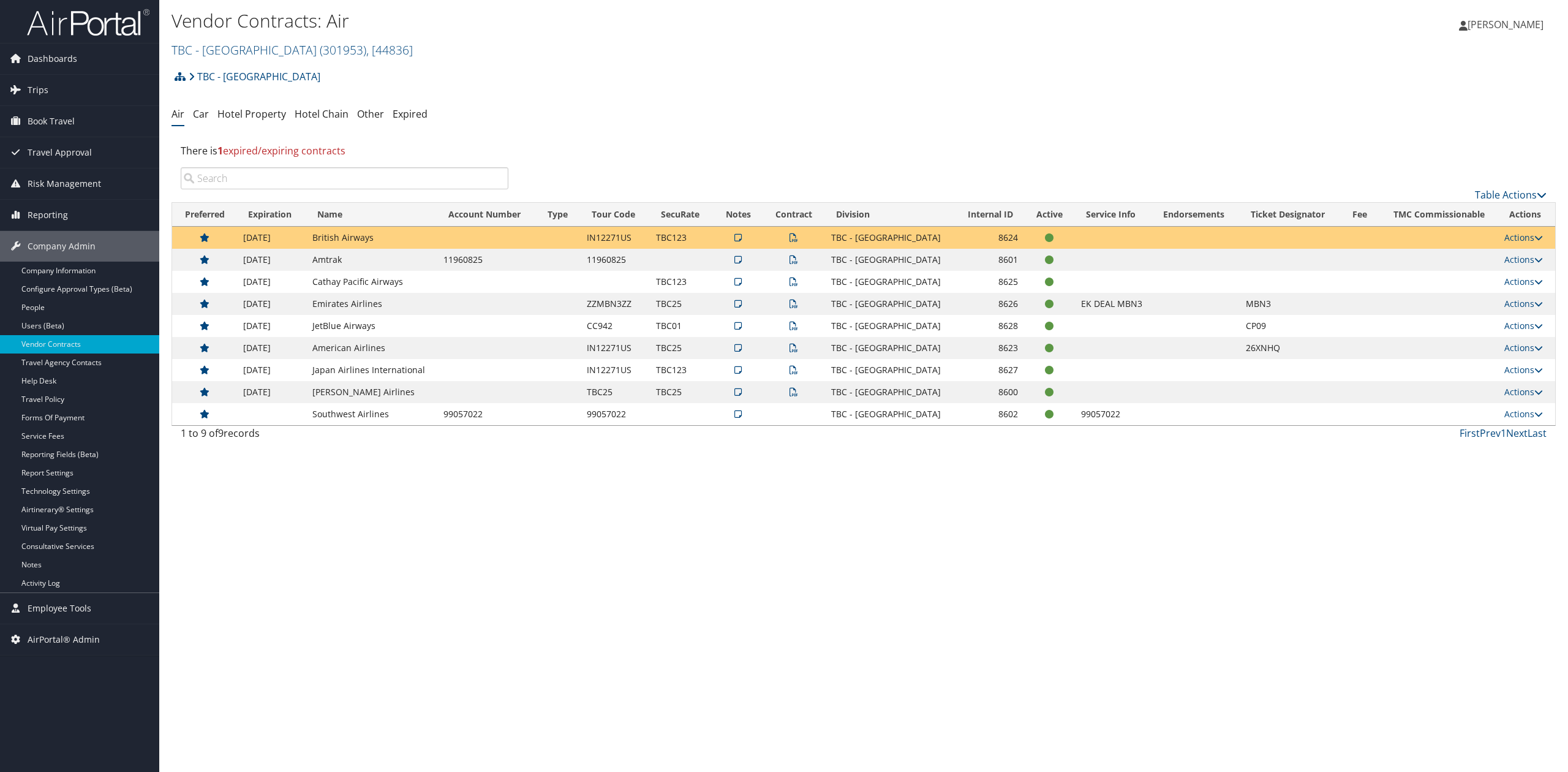
click at [735, 415] on icon at bounding box center [738, 414] width 7 height 9
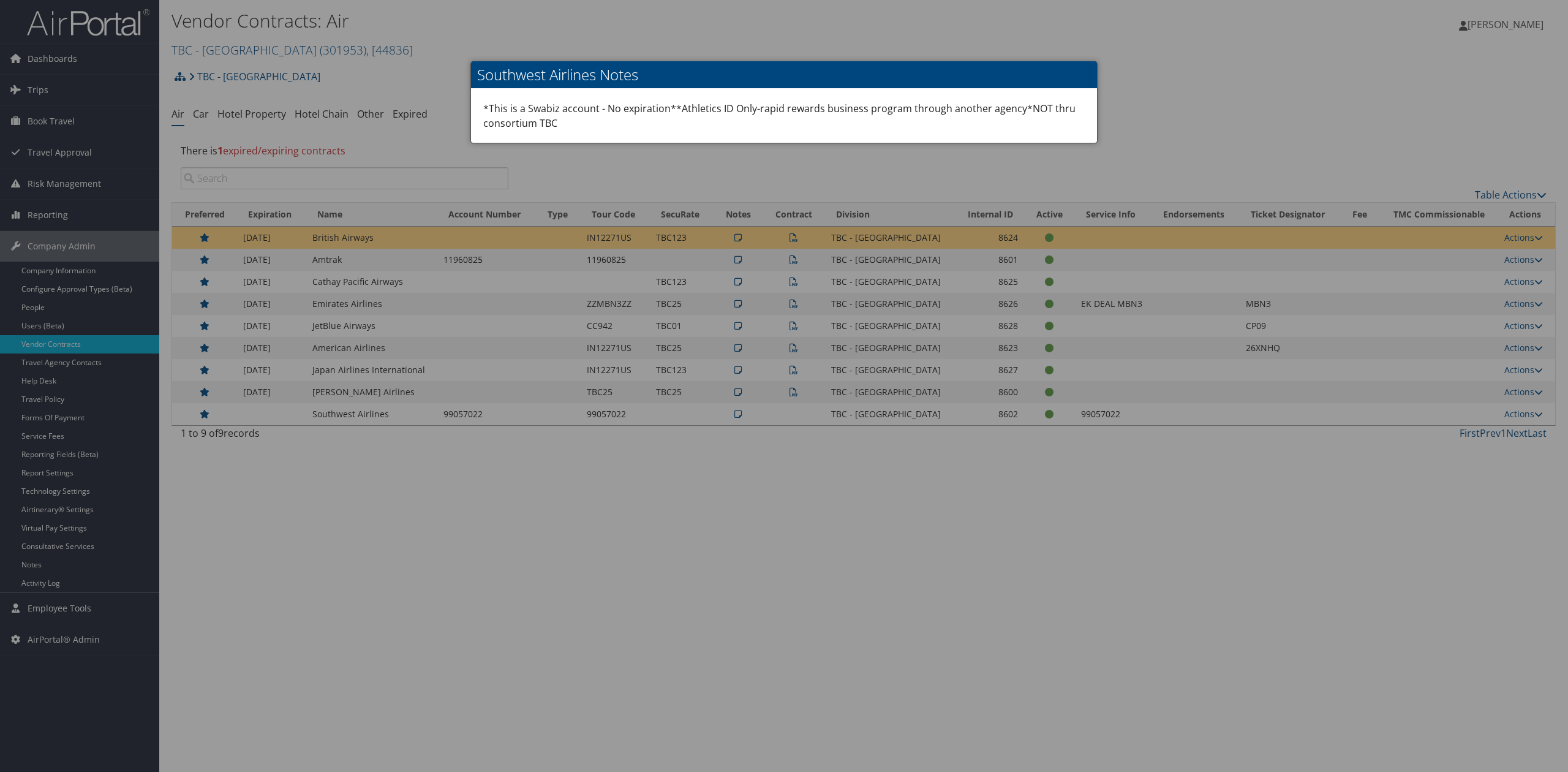
click at [732, 428] on div at bounding box center [784, 386] width 1568 height 772
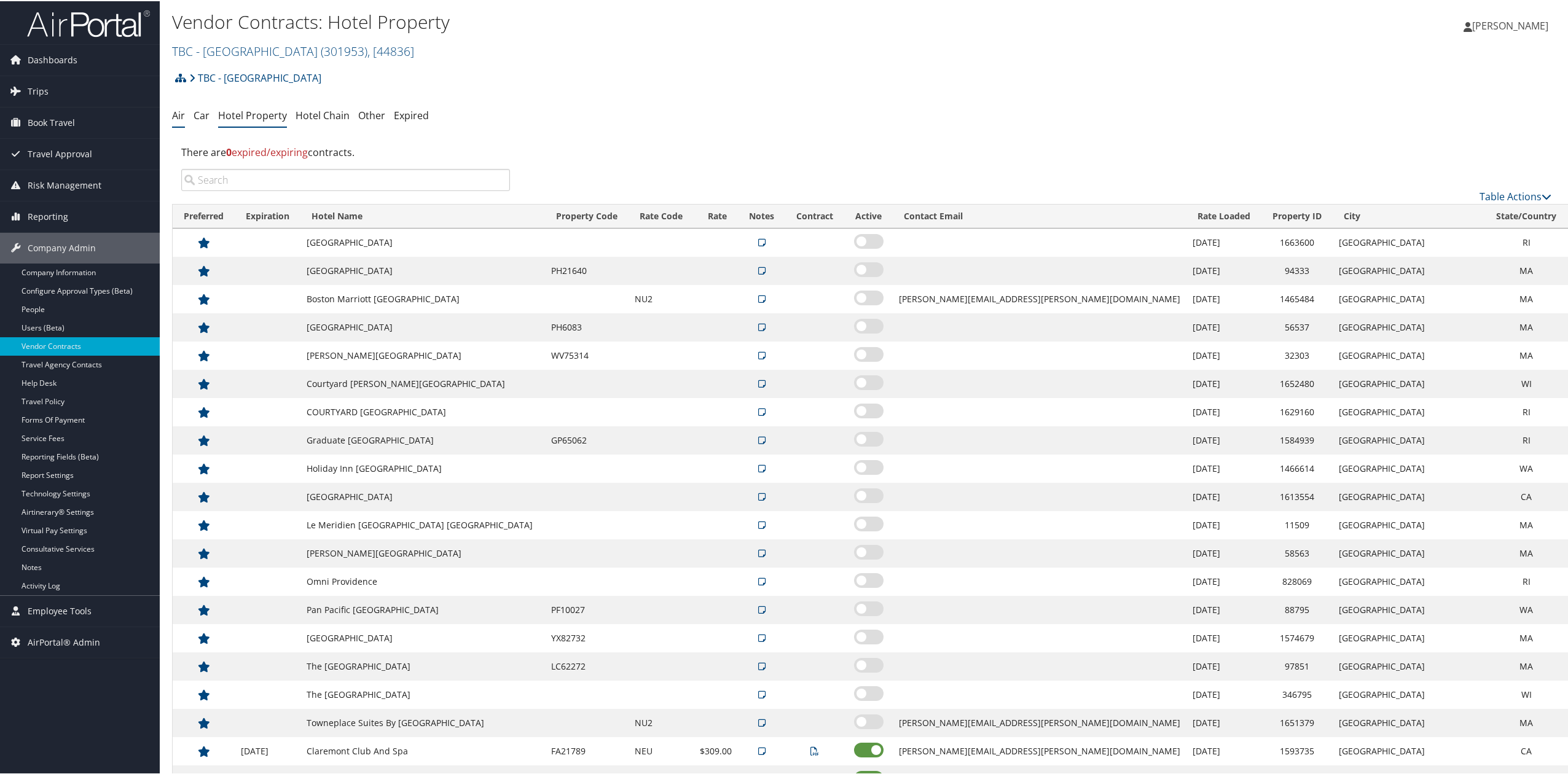
click at [172, 109] on link "Air" at bounding box center [179, 114] width 13 height 14
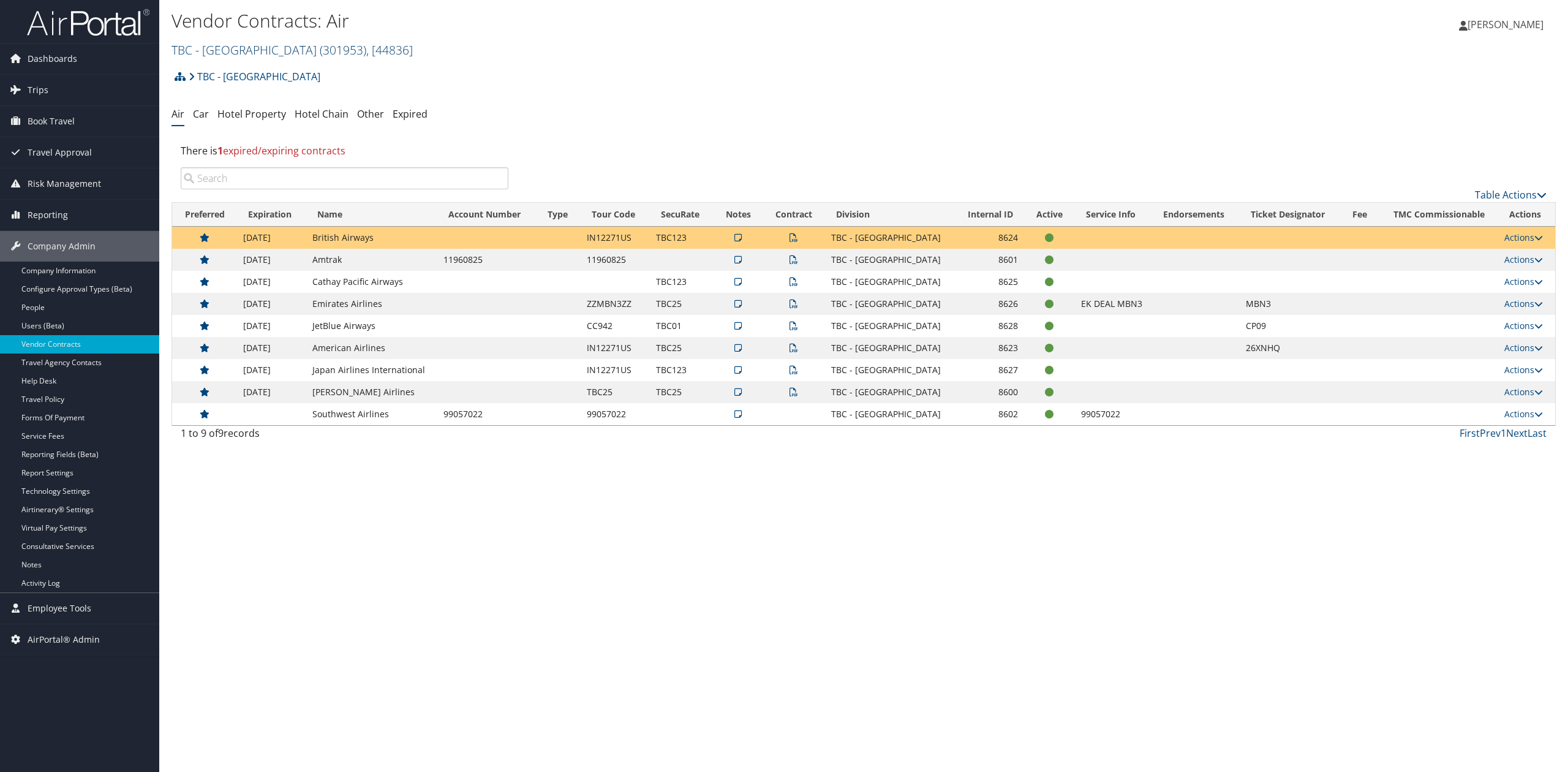
click at [260, 53] on link "TBC - [GEOGRAPHIC_DATA] ( 301953 ) , [ 44836 ]" at bounding box center [292, 49] width 241 height 16
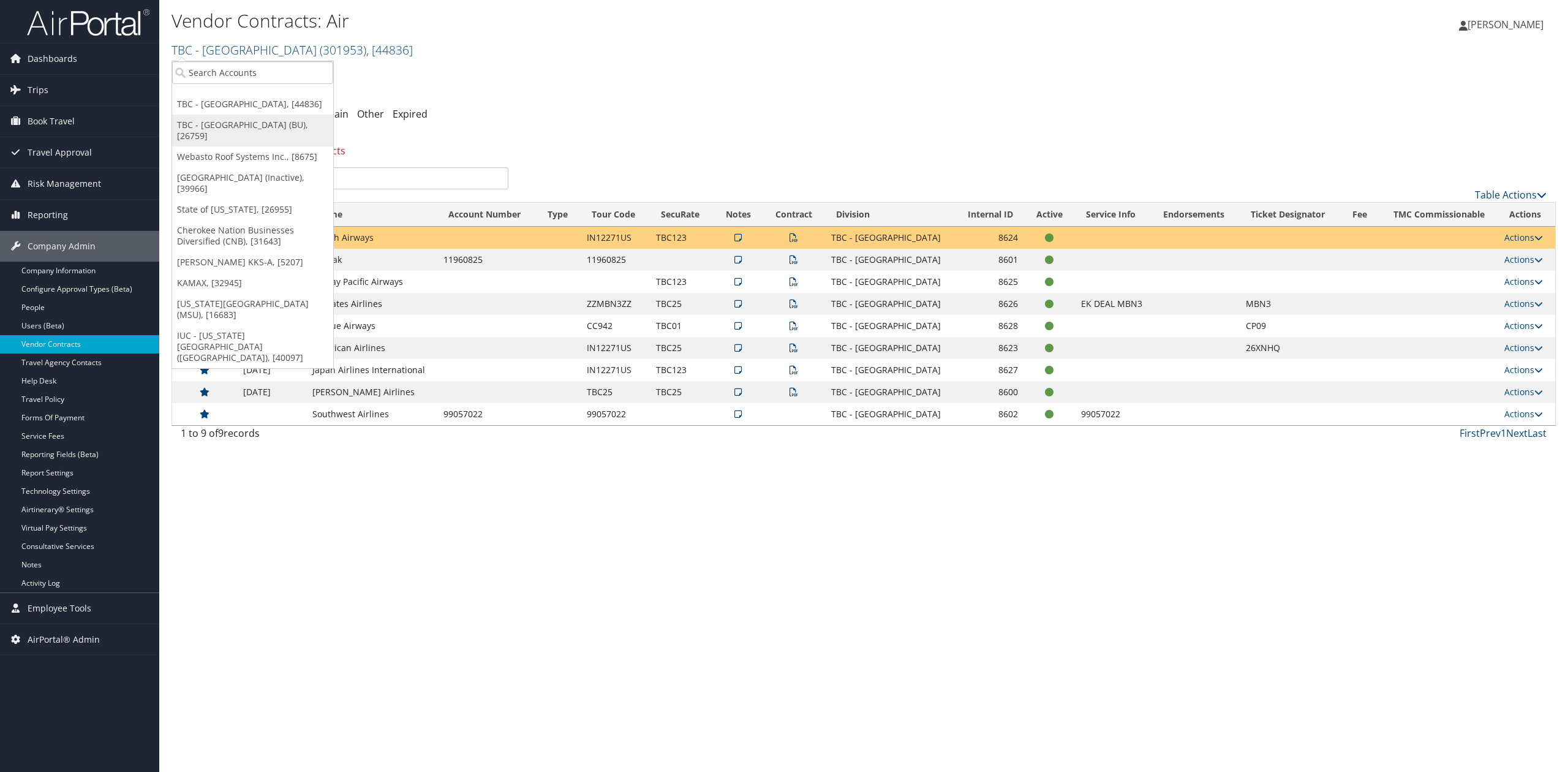
click at [260, 131] on link "TBC - [GEOGRAPHIC_DATA] (BU), [26759]" at bounding box center [253, 130] width 161 height 32
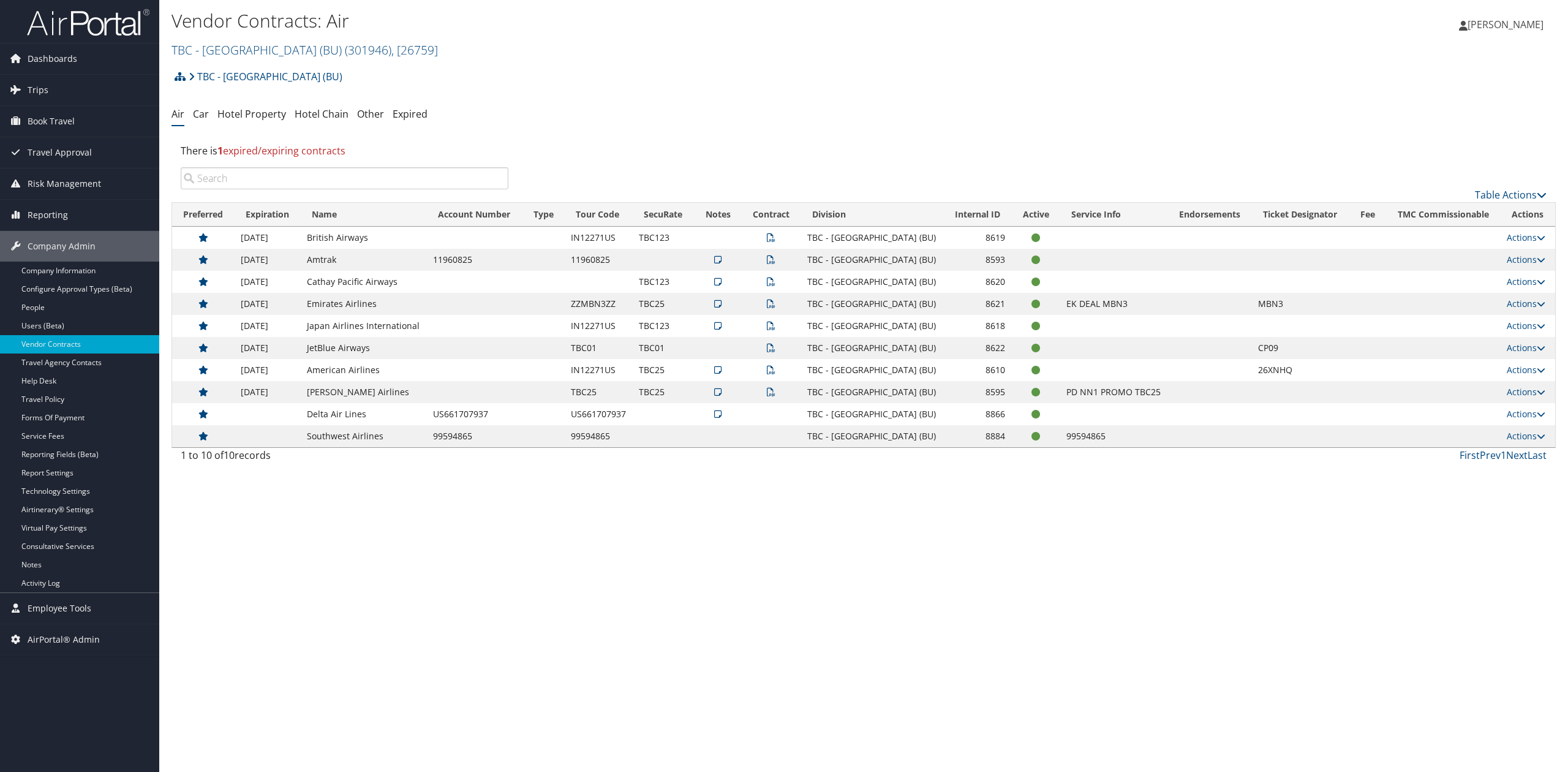
click at [358, 562] on div "Vendor Contracts: Air TBC - [GEOGRAPHIC_DATA] (BU) ( 301946 ) , [ 26759 ] TBC -…" at bounding box center [864, 386] width 1409 height 772
click at [366, 565] on div "Vendor Contracts: Air TBC - [GEOGRAPHIC_DATA] (BU) ( 301946 ) , [ 26759 ] TBC -…" at bounding box center [864, 386] width 1409 height 772
click at [245, 117] on link "Hotel Property" at bounding box center [252, 114] width 69 height 14
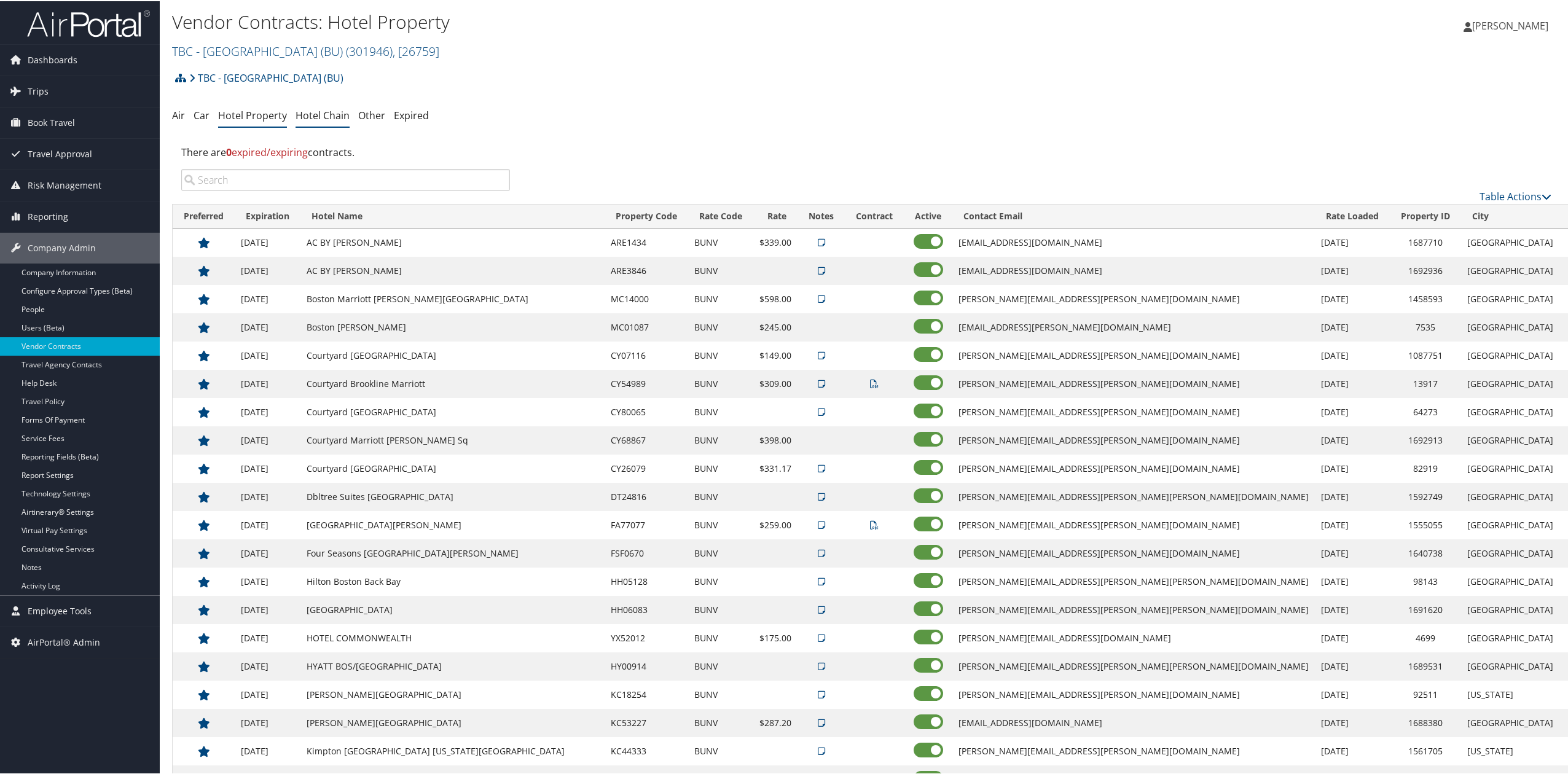
click at [306, 117] on link "Hotel Chain" at bounding box center [322, 114] width 54 height 14
